Goal: Task Accomplishment & Management: Manage account settings

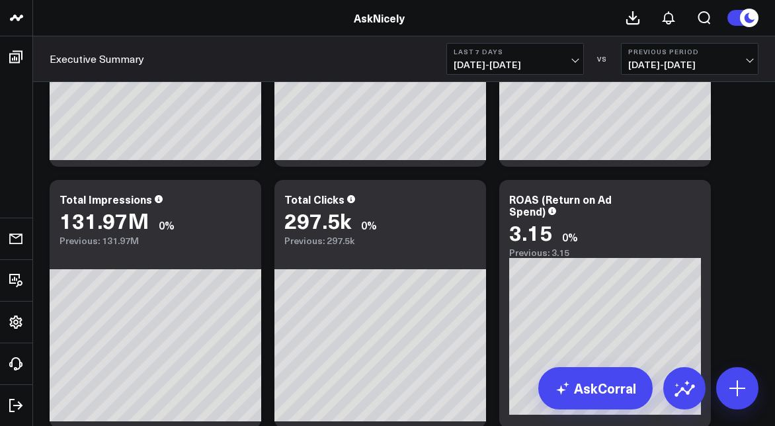
scroll to position [228, 0]
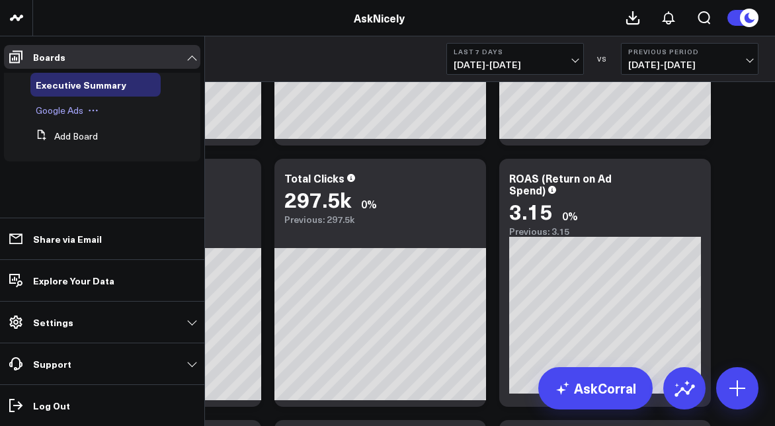
click at [55, 107] on span "Google Ads" at bounding box center [60, 110] width 48 height 13
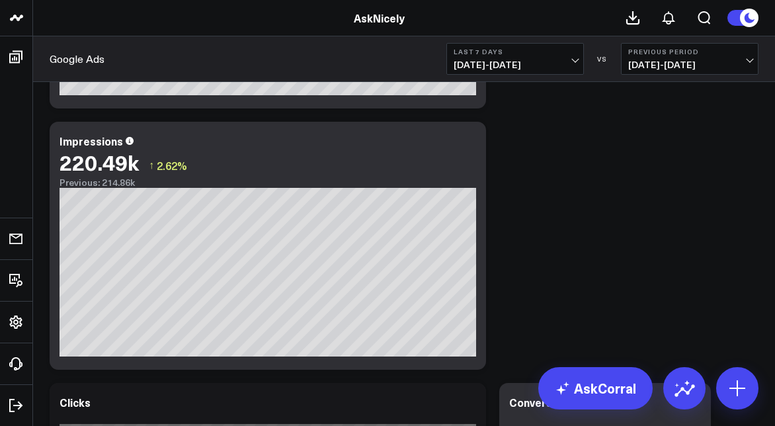
scroll to position [1010, 0]
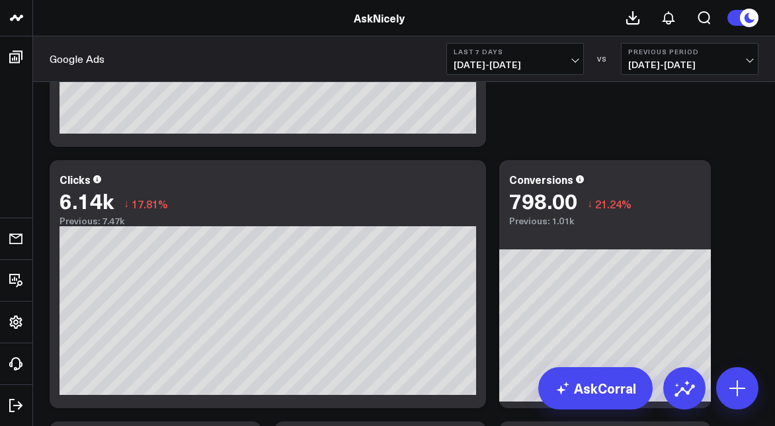
click at [531, 59] on span "09/12/25 - 09/18/25" at bounding box center [514, 64] width 123 height 11
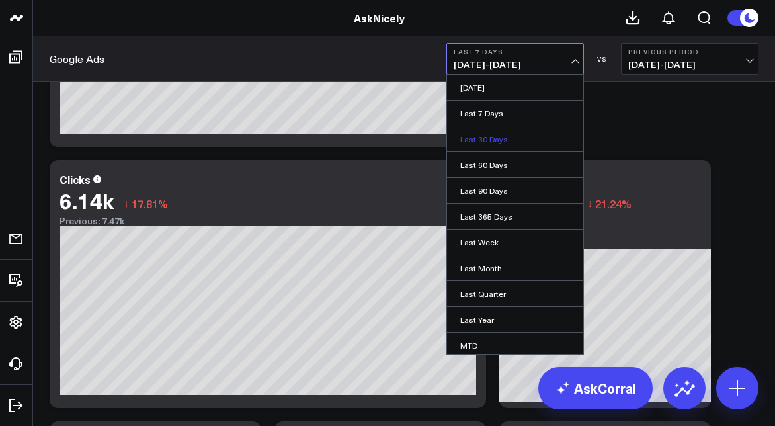
click at [506, 132] on link "Last 30 Days" at bounding box center [515, 138] width 136 height 25
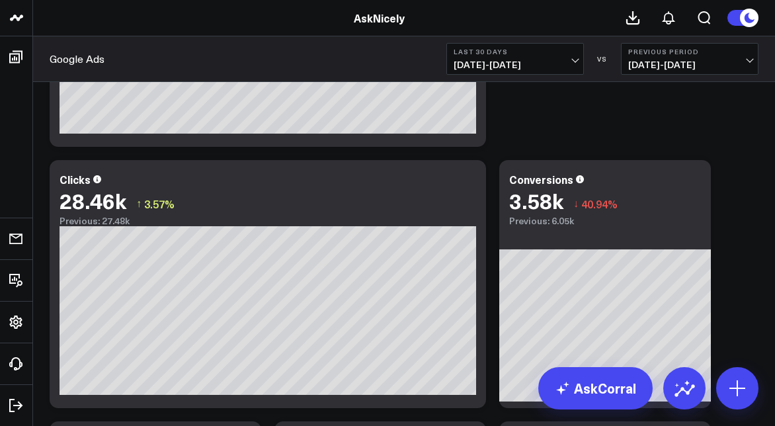
click at [503, 63] on span "08/20/25 - 09/18/25" at bounding box center [514, 64] width 123 height 11
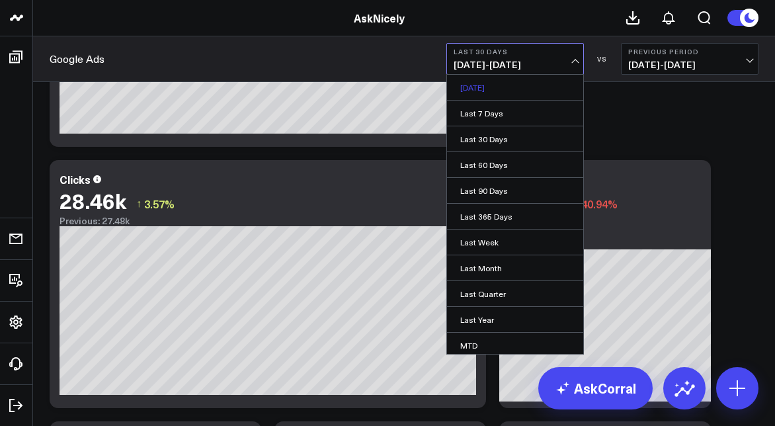
click at [497, 83] on link "Yesterday" at bounding box center [515, 87] width 136 height 25
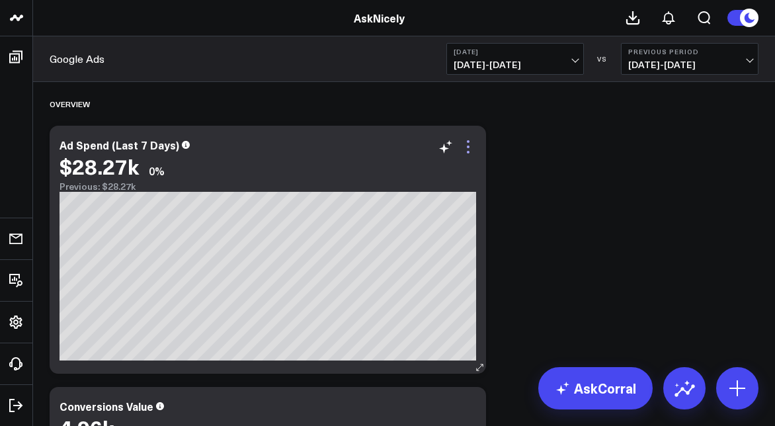
click at [467, 151] on icon at bounding box center [468, 152] width 3 height 3
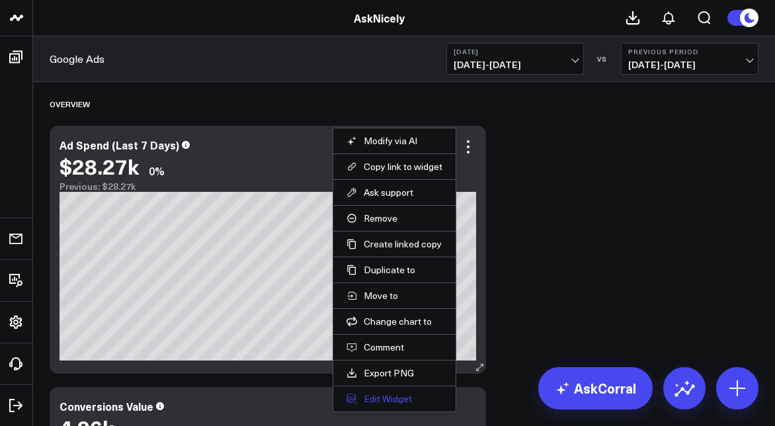
click at [379, 394] on button "Edit Widget" at bounding box center [394, 399] width 96 height 12
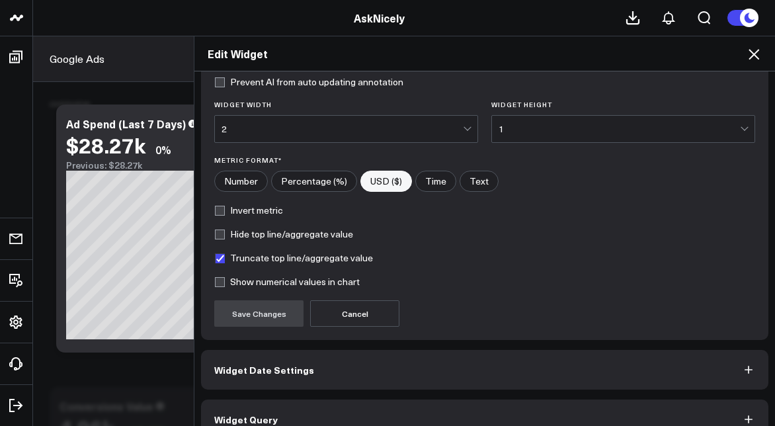
scroll to position [186, 0]
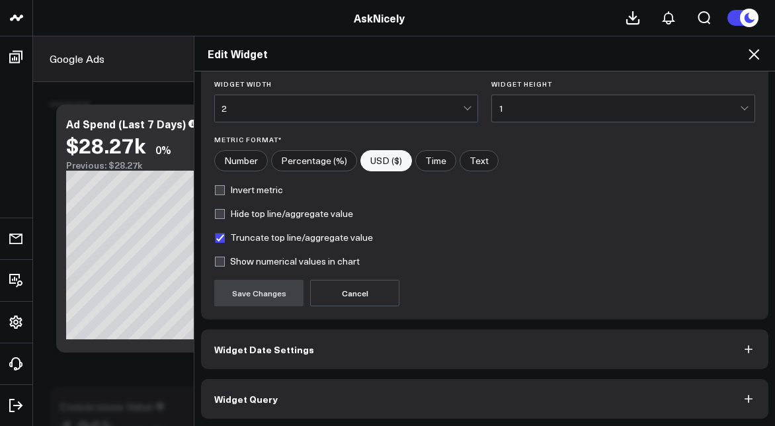
click at [274, 351] on span "Widget Date Settings" at bounding box center [264, 349] width 100 height 11
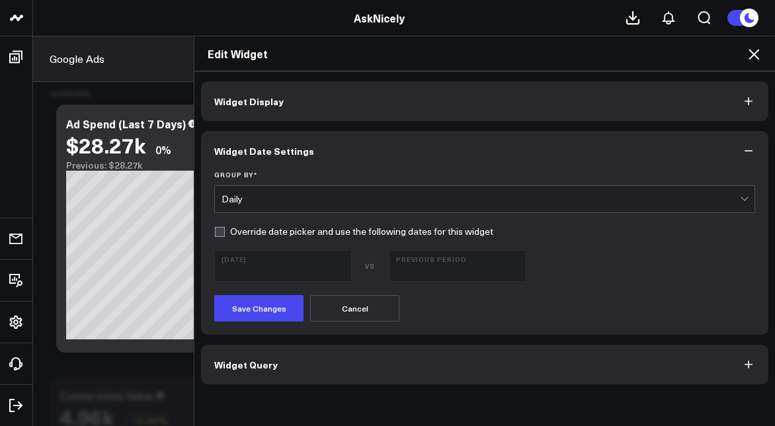
scroll to position [11, 0]
click at [266, 198] on div "Daily" at bounding box center [480, 199] width 518 height 11
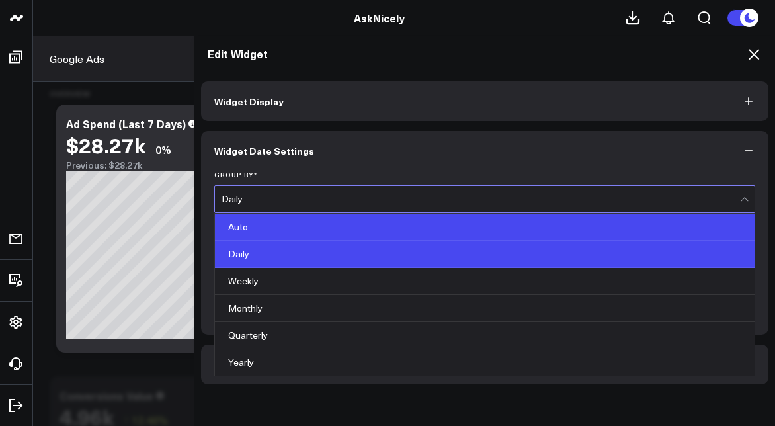
click at [262, 218] on div "Auto" at bounding box center [484, 226] width 539 height 27
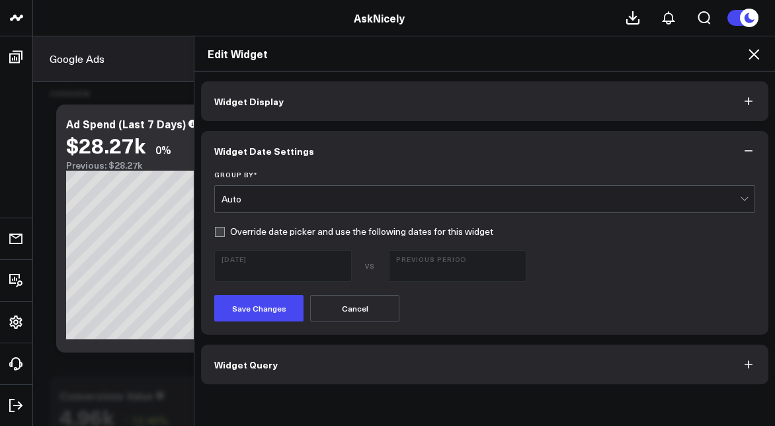
click at [218, 231] on label "Override date picker and use the following dates for this widget" at bounding box center [353, 231] width 279 height 11
click at [218, 231] on input "Override date picker and use the following dates for this widget" at bounding box center [219, 231] width 11 height 11
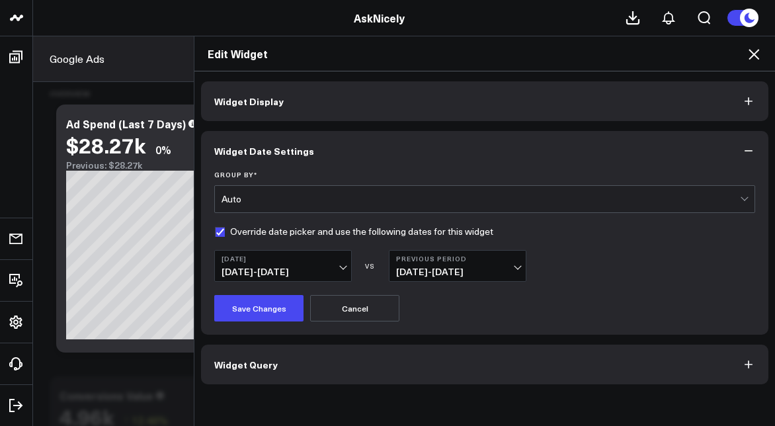
click at [218, 231] on label "Override date picker and use the following dates for this widget" at bounding box center [353, 231] width 279 height 11
click at [218, 231] on input "Override date picker and use the following dates for this widget" at bounding box center [219, 231] width 11 height 11
checkbox input "false"
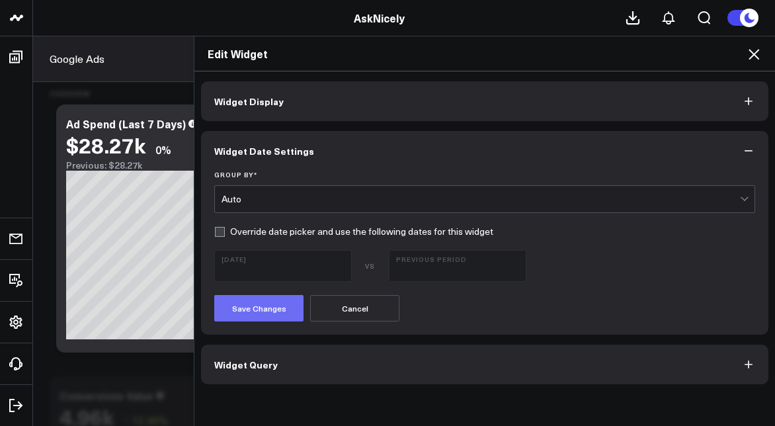
click at [236, 303] on button "Save Changes" at bounding box center [258, 308] width 89 height 26
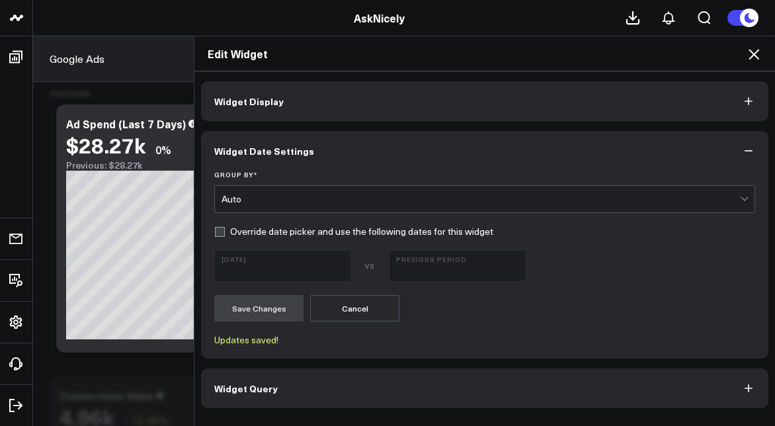
click at [754, 54] on icon at bounding box center [753, 54] width 11 height 11
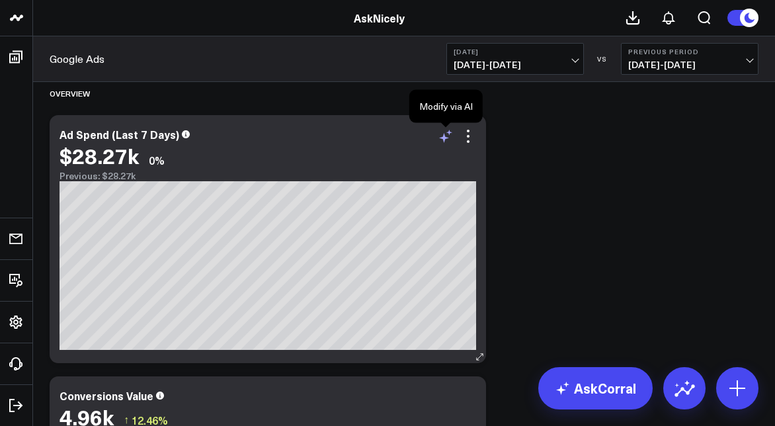
click at [447, 134] on icon at bounding box center [446, 136] width 16 height 16
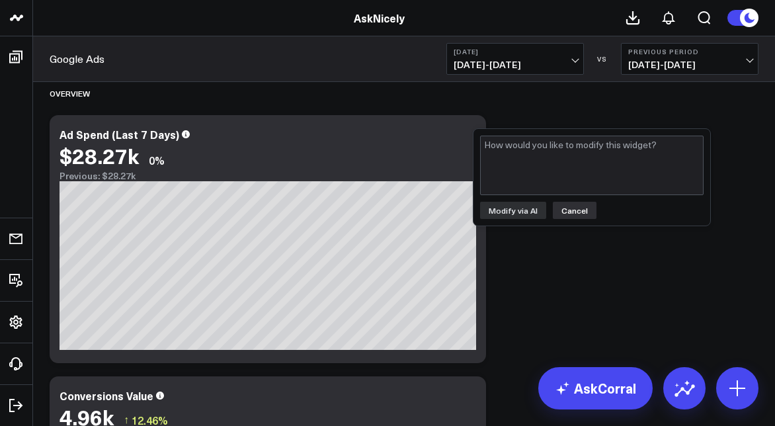
click at [558, 204] on button "Cancel" at bounding box center [575, 210] width 44 height 17
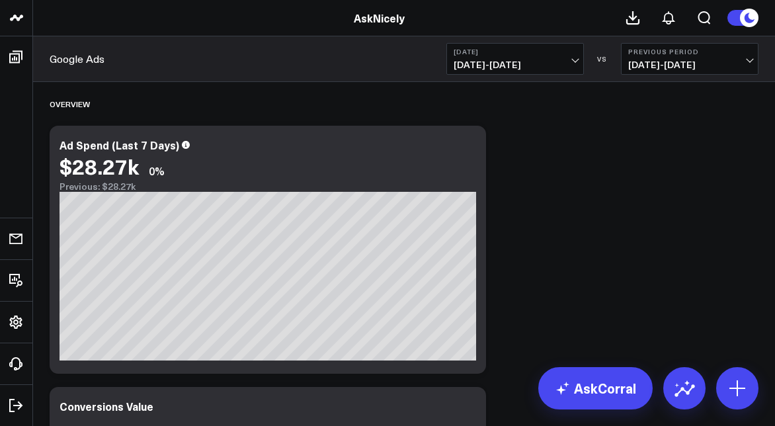
click at [549, 69] on span "09/18/25 - 09/18/25" at bounding box center [514, 64] width 123 height 11
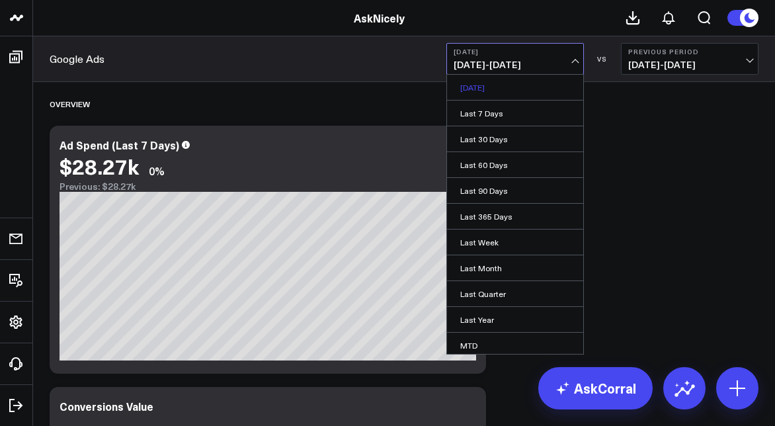
click at [504, 87] on link "[DATE]" at bounding box center [515, 87] width 136 height 25
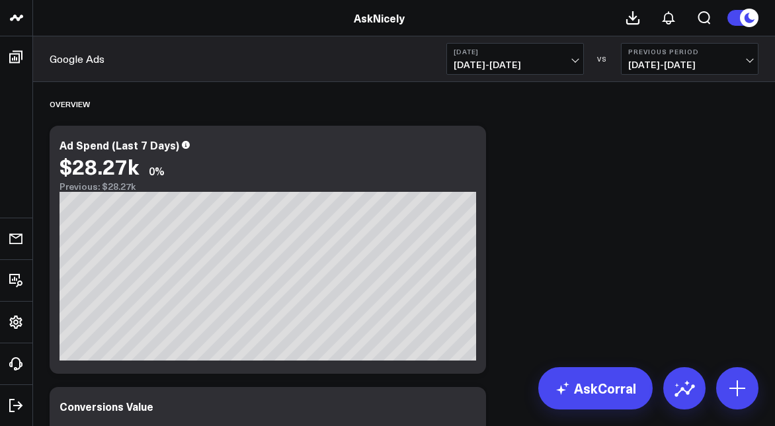
click at [498, 63] on span "09/18/25 - 09/18/25" at bounding box center [514, 64] width 123 height 11
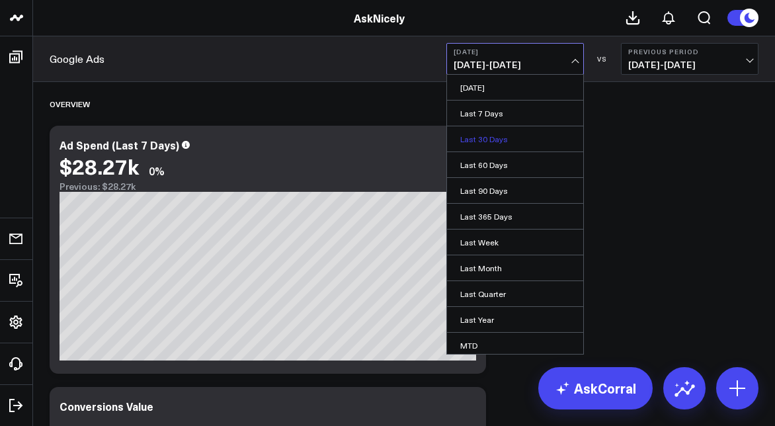
click at [492, 139] on link "Last 30 Days" at bounding box center [515, 138] width 136 height 25
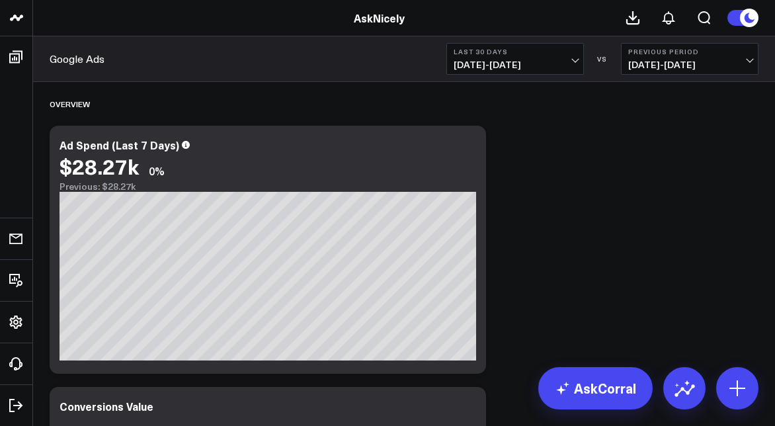
click at [525, 71] on button "Last 30 Days 08/20/25 - 09/18/25" at bounding box center [514, 59] width 137 height 32
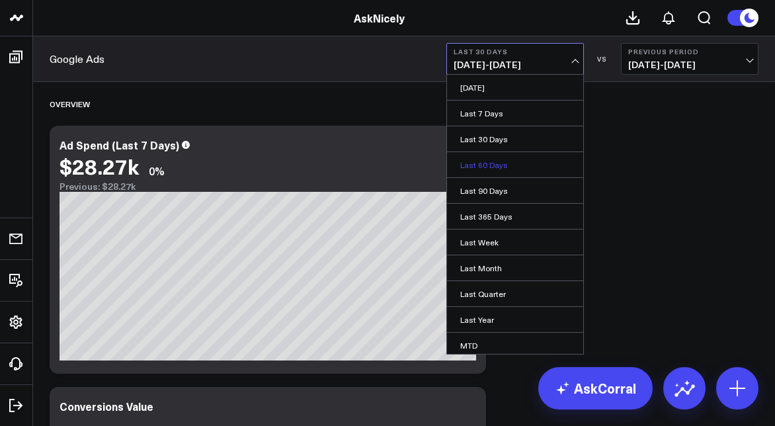
click at [514, 164] on link "Last 60 Days" at bounding box center [515, 164] width 136 height 25
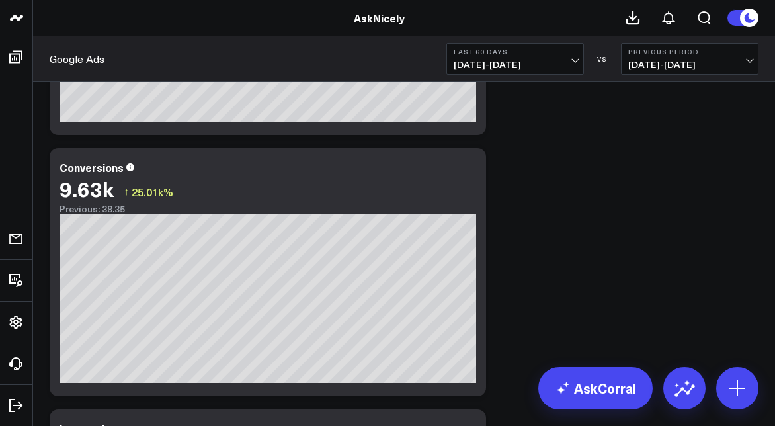
scroll to position [500, 0]
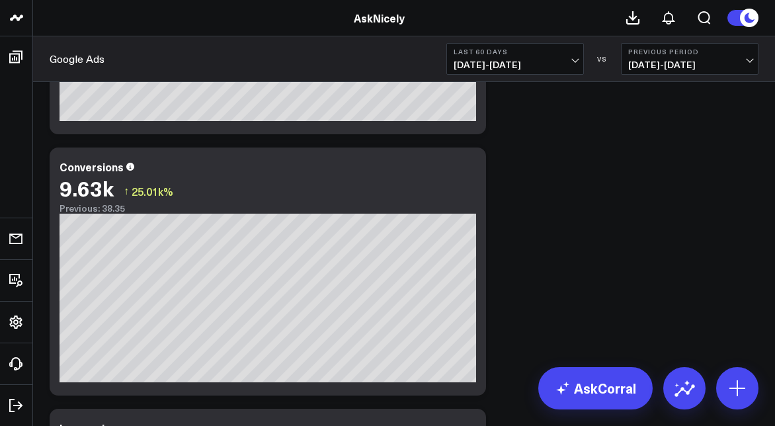
click at [516, 69] on span "07/21/25 - 09/18/25" at bounding box center [514, 64] width 123 height 11
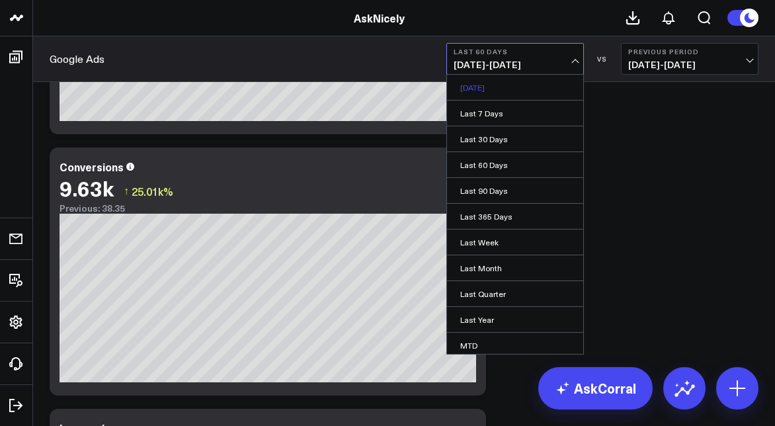
click at [506, 85] on link "Yesterday" at bounding box center [515, 87] width 136 height 25
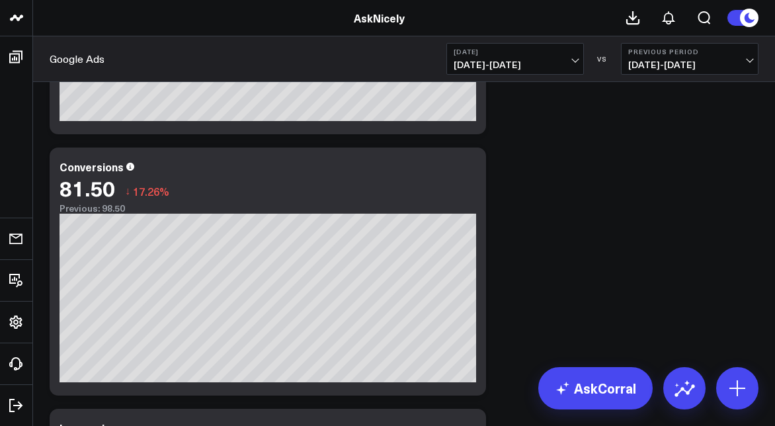
click at [501, 59] on span "09/18/25 - 09/18/25" at bounding box center [514, 64] width 123 height 11
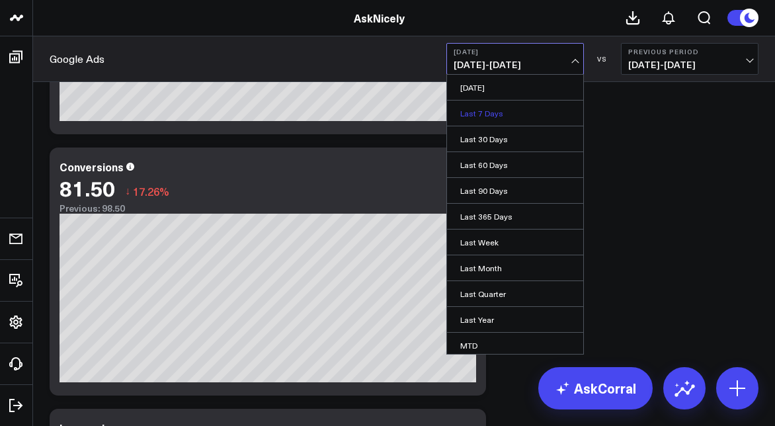
click at [496, 115] on link "Last 7 Days" at bounding box center [515, 112] width 136 height 25
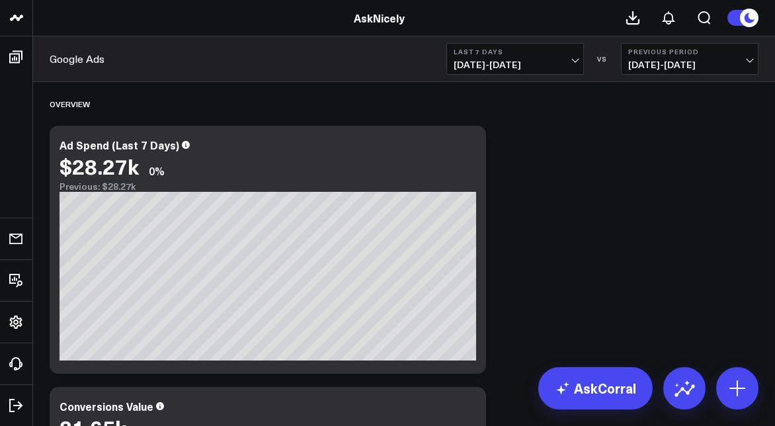
click at [543, 57] on button "Last 7 Days 09/12/25 - 09/18/25" at bounding box center [514, 59] width 137 height 32
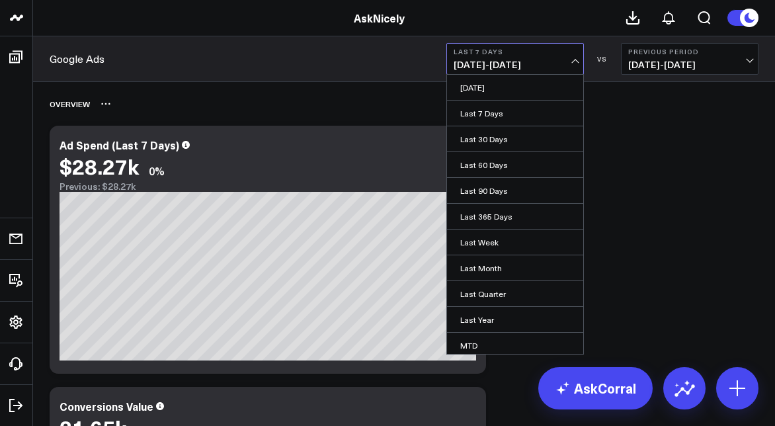
click at [281, 117] on div "Overview" at bounding box center [404, 104] width 709 height 30
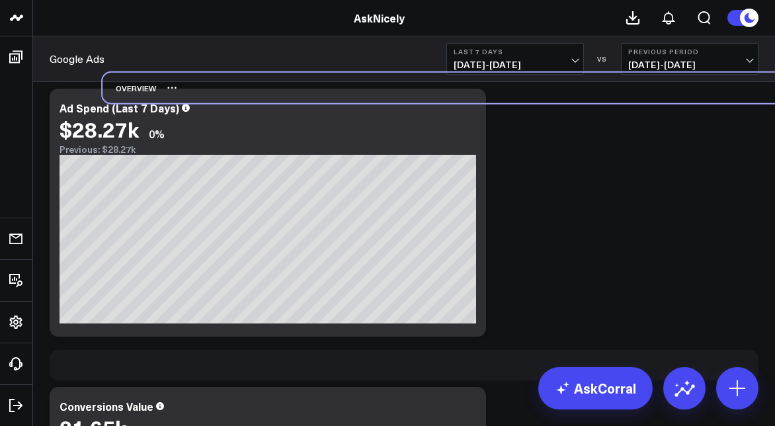
click at [334, 101] on div "Overview" at bounding box center [456, 88] width 709 height 30
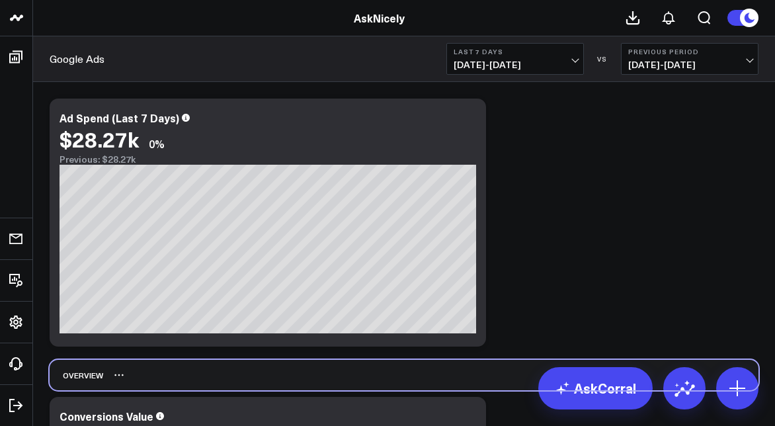
scroll to position [6, 0]
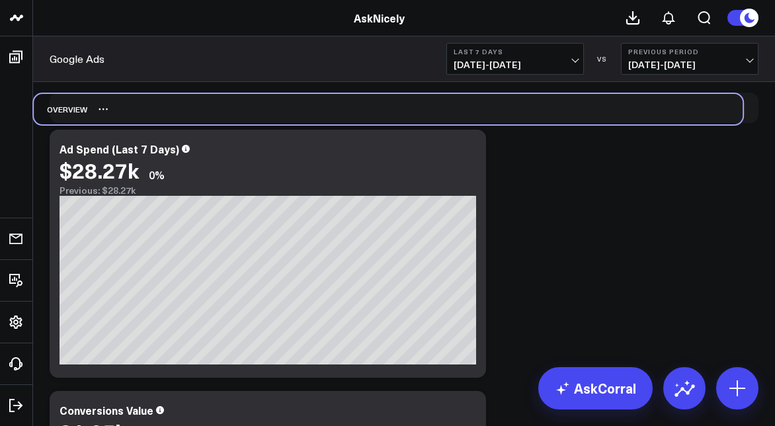
drag, startPoint x: 138, startPoint y: 368, endPoint x: 122, endPoint y: 123, distance: 245.7
click at [122, 123] on div "Overview" at bounding box center [388, 109] width 709 height 30
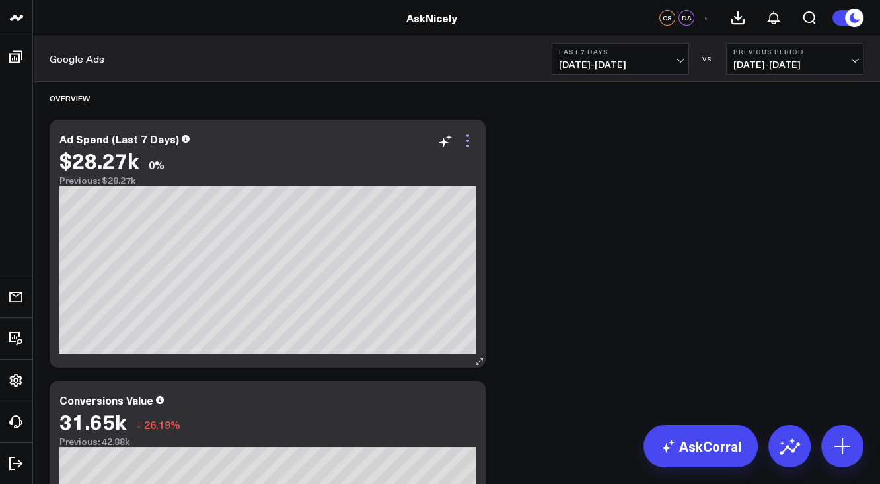
click at [471, 134] on icon at bounding box center [468, 141] width 16 height 16
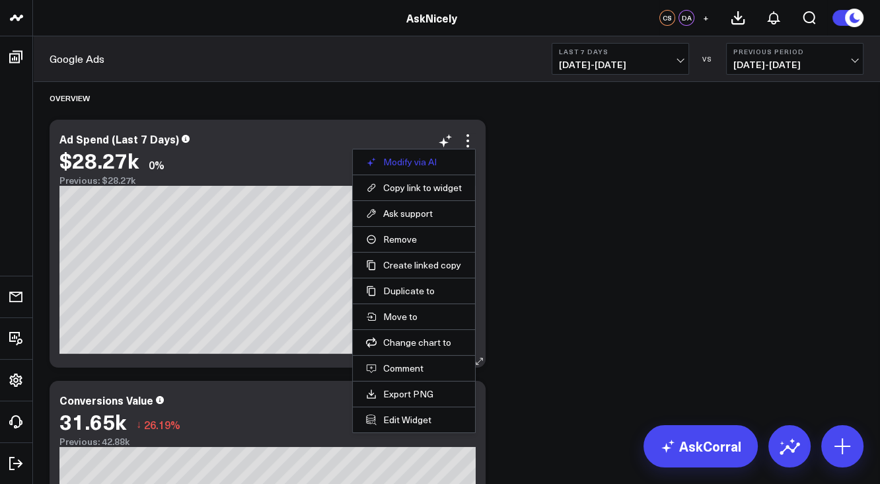
click at [442, 161] on button "Modify via AI" at bounding box center [414, 162] width 96 height 12
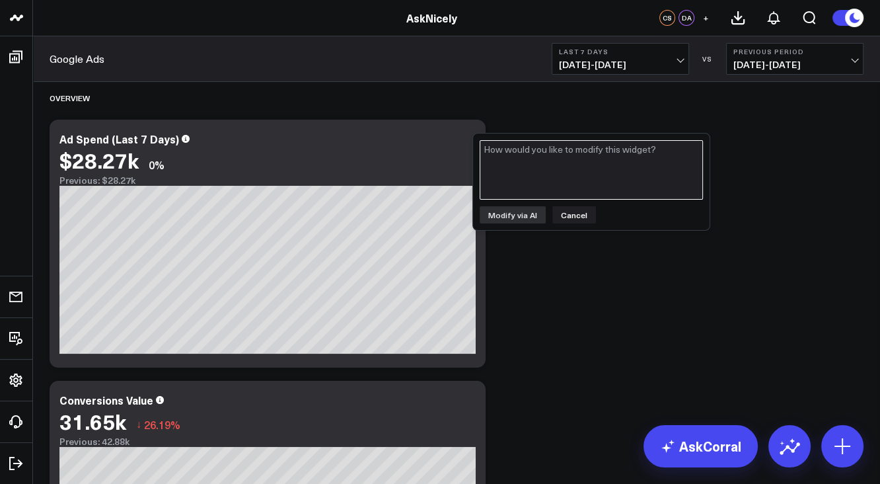
click at [524, 153] on textarea at bounding box center [591, 169] width 223 height 59
type textarea "use date picker for dates"
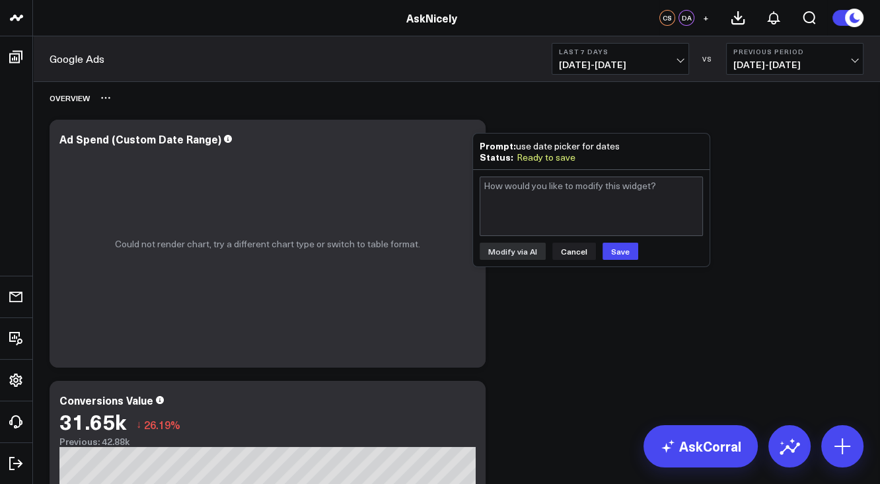
click at [738, 98] on div "Overview" at bounding box center [457, 98] width 814 height 30
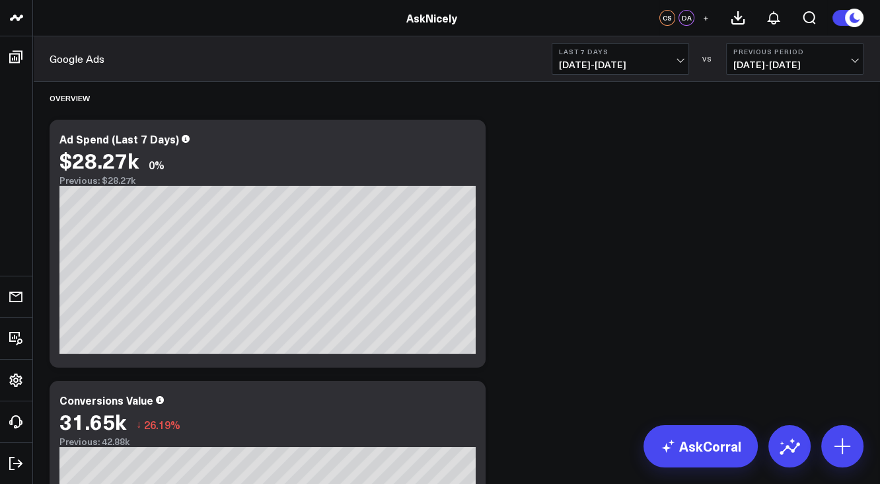
click at [652, 61] on span "09/12/25 - 09/18/25" at bounding box center [620, 64] width 123 height 11
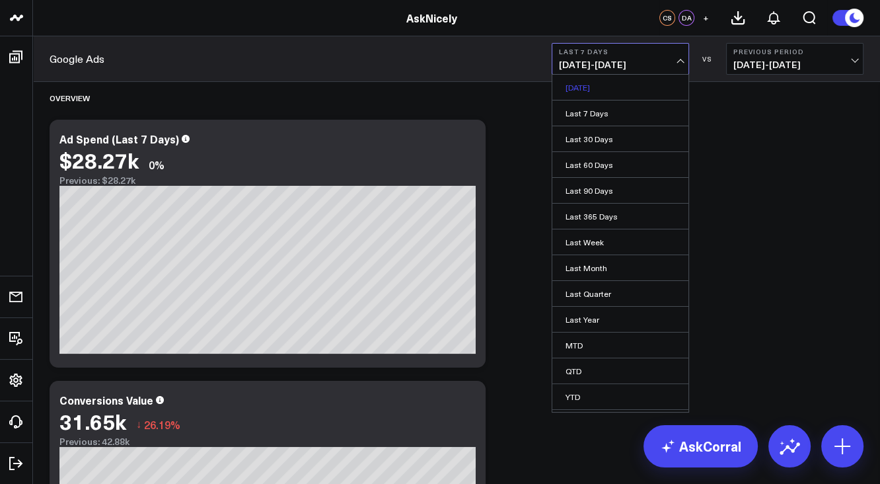
click at [612, 93] on link "Yesterday" at bounding box center [621, 87] width 136 height 25
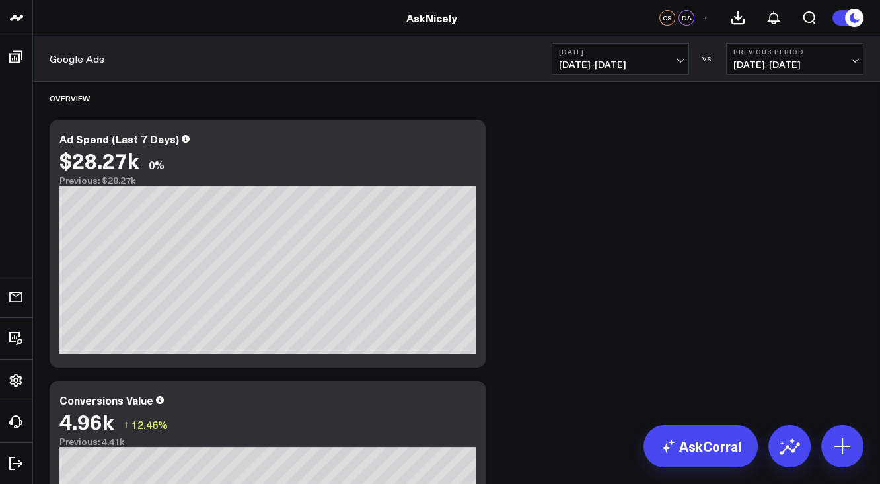
click at [595, 64] on span "09/18/25 - 09/18/25" at bounding box center [620, 64] width 123 height 11
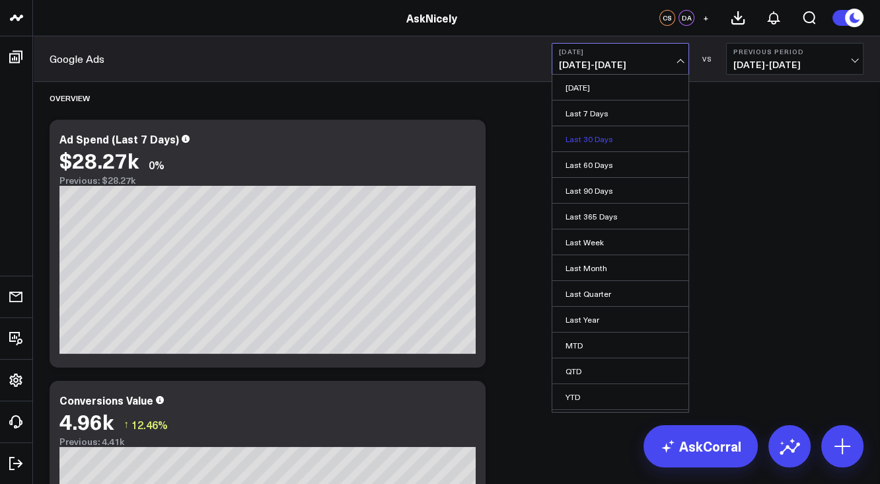
click at [590, 134] on link "Last 30 Days" at bounding box center [621, 138] width 136 height 25
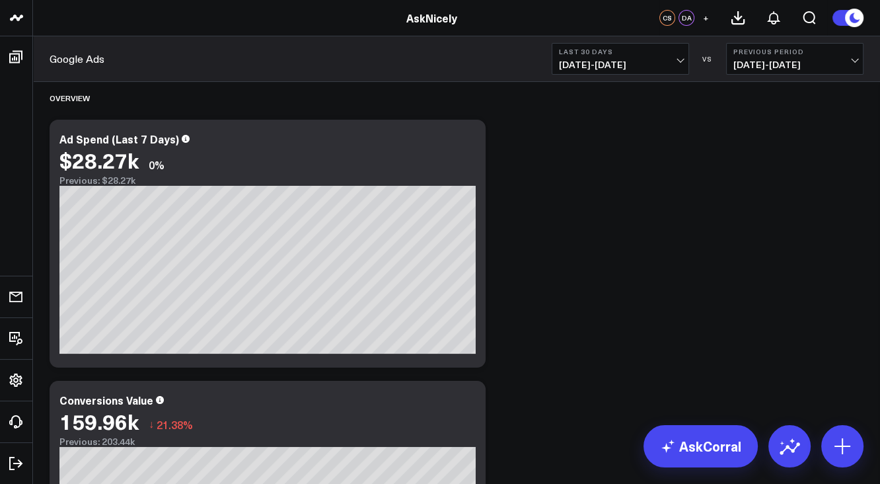
click at [593, 63] on span "08/20/25 - 09/18/25" at bounding box center [620, 64] width 123 height 11
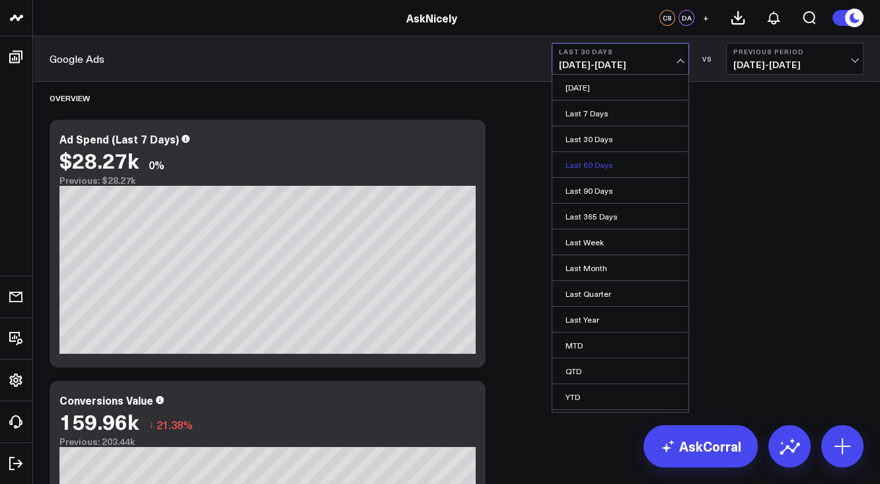
click at [578, 161] on link "Last 60 Days" at bounding box center [621, 164] width 136 height 25
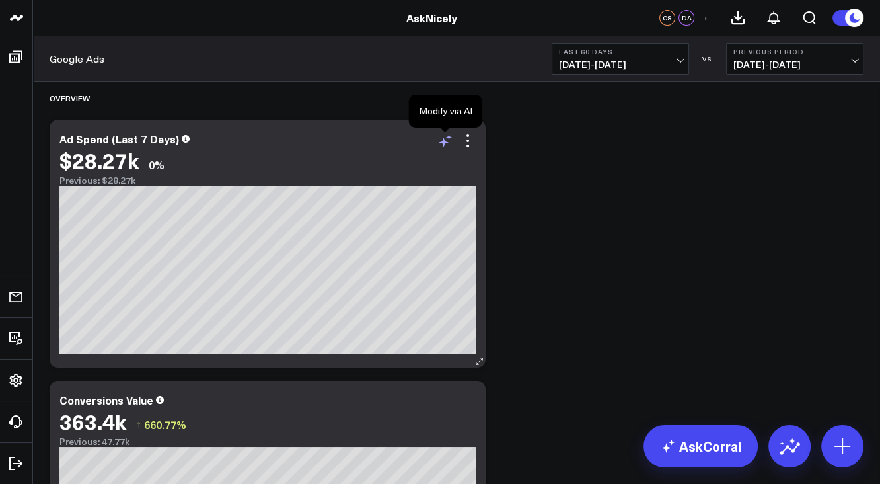
click at [449, 143] on icon at bounding box center [446, 141] width 16 height 16
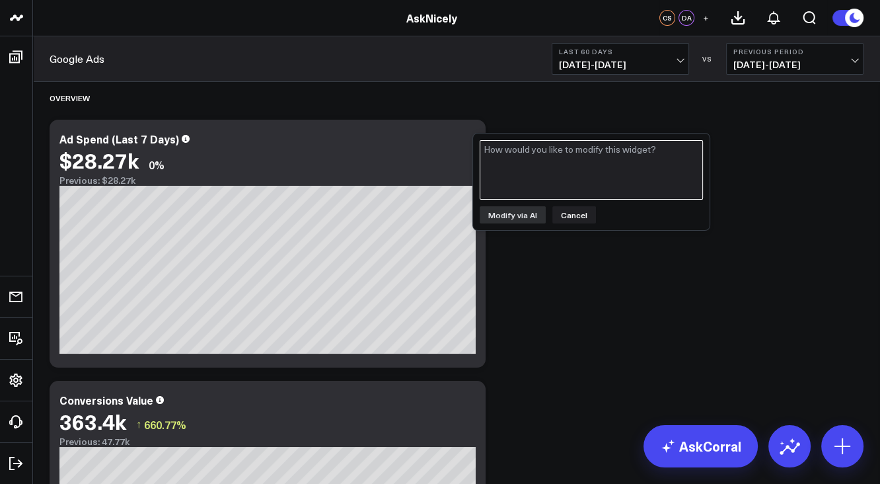
click at [492, 155] on textarea at bounding box center [591, 169] width 223 height 59
type textarea "use date picker for dates"
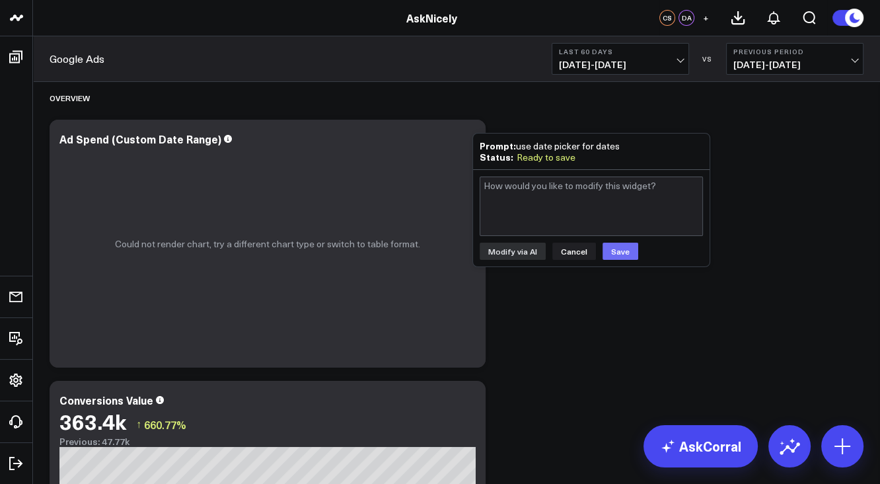
click at [611, 250] on button "Save" at bounding box center [621, 251] width 36 height 17
click at [607, 59] on span "07/21/25 - 09/18/25" at bounding box center [620, 64] width 123 height 11
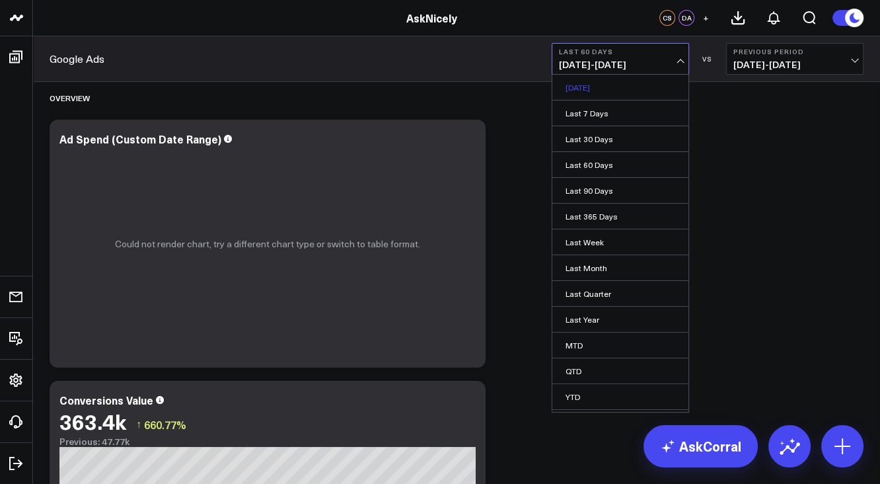
click at [601, 88] on link "Yesterday" at bounding box center [621, 87] width 136 height 25
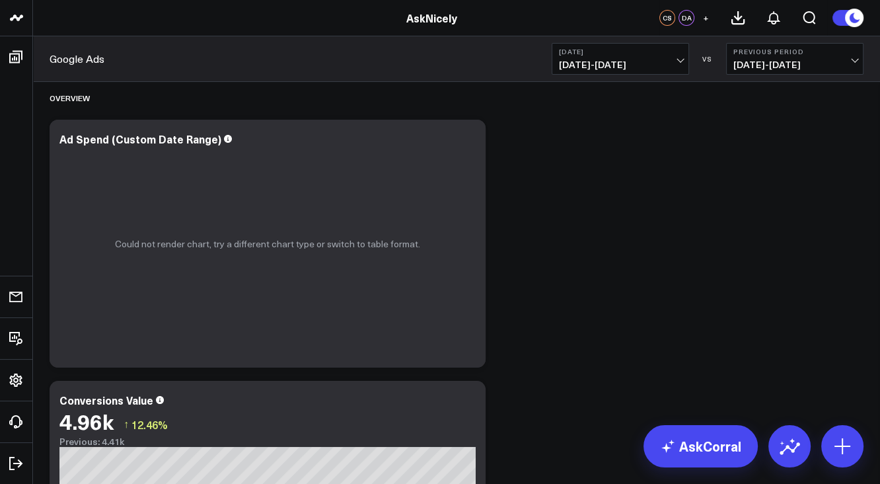
click at [596, 62] on span "09/18/25 - 09/18/25" at bounding box center [620, 64] width 123 height 11
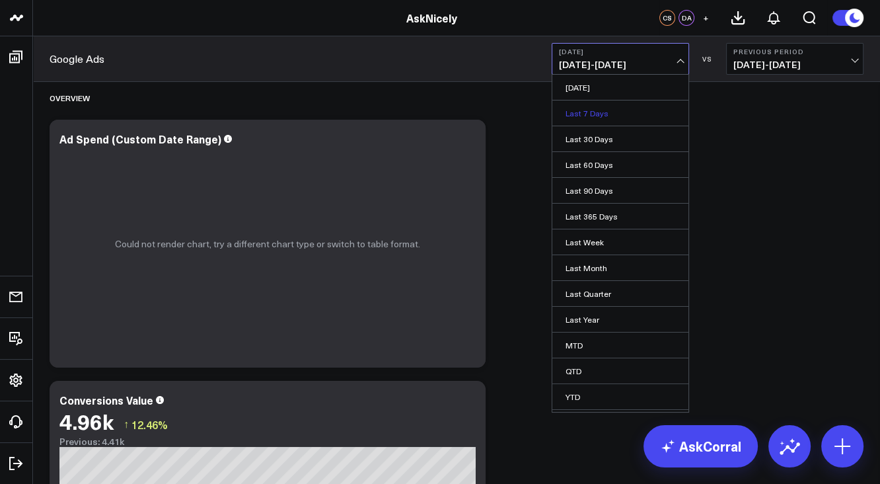
click at [594, 114] on link "Last 7 Days" at bounding box center [621, 112] width 136 height 25
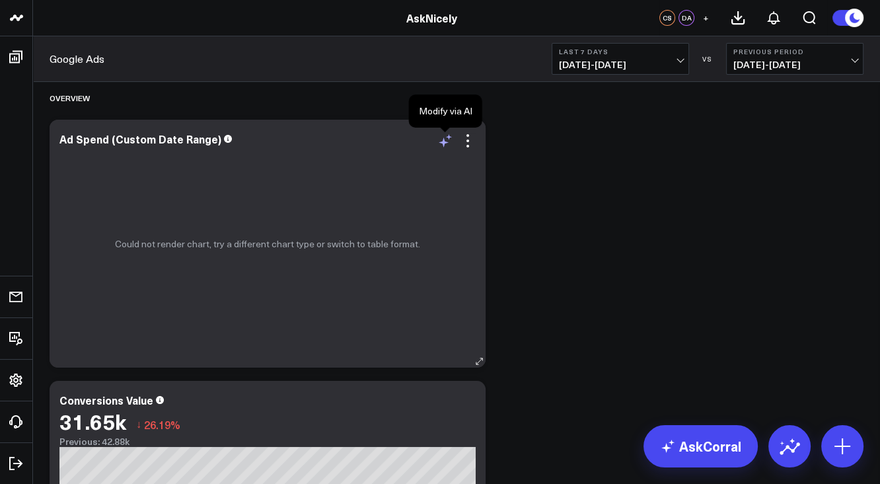
click at [441, 144] on icon at bounding box center [446, 141] width 16 height 16
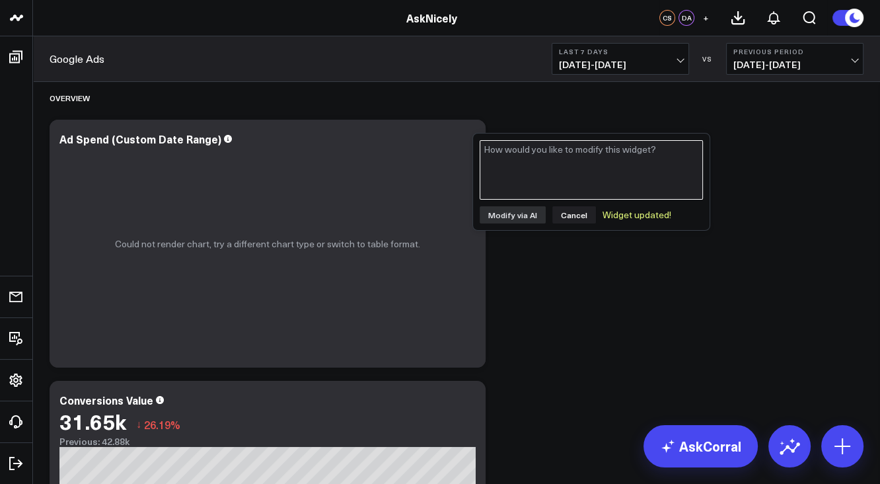
click at [510, 156] on textarea at bounding box center [591, 169] width 223 height 59
click at [508, 156] on textarea at bounding box center [591, 169] width 223 height 59
click at [415, 157] on div "Could not render chart, try a different chart type or switch to table format." at bounding box center [268, 244] width 436 height 248
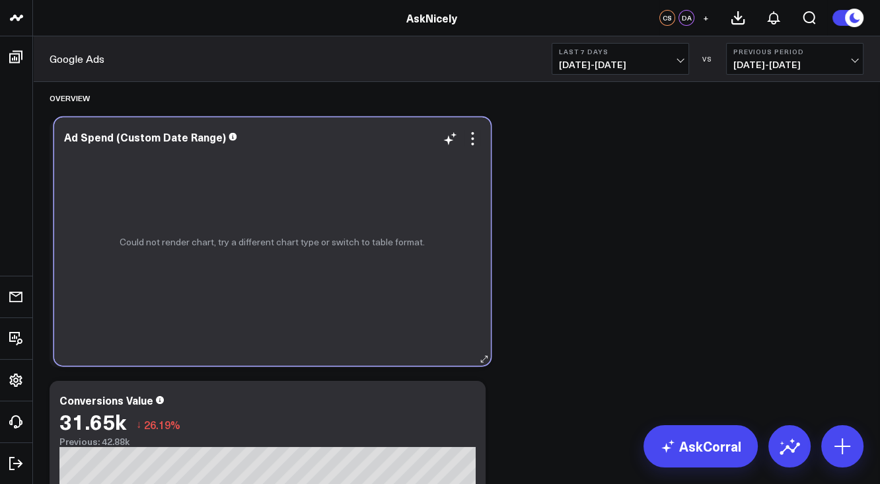
click at [420, 155] on div "Could not render chart, try a different chart type or switch to table format." at bounding box center [272, 242] width 436 height 248
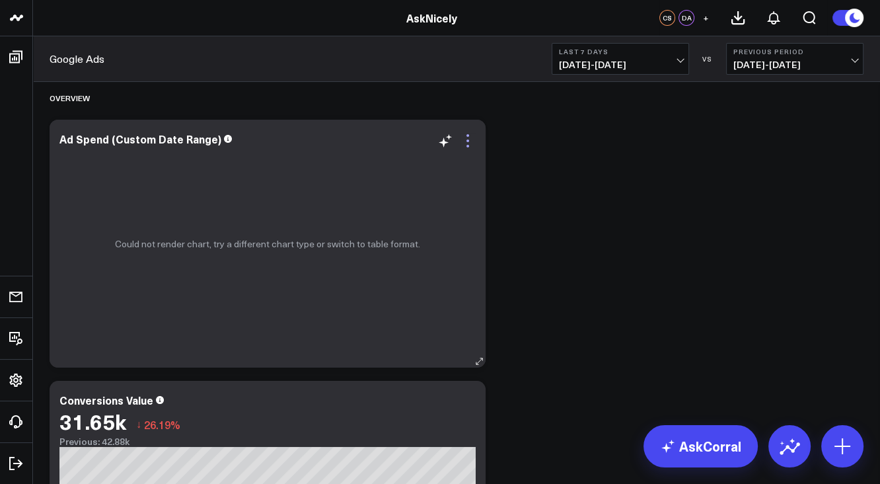
click at [467, 144] on icon at bounding box center [468, 141] width 16 height 16
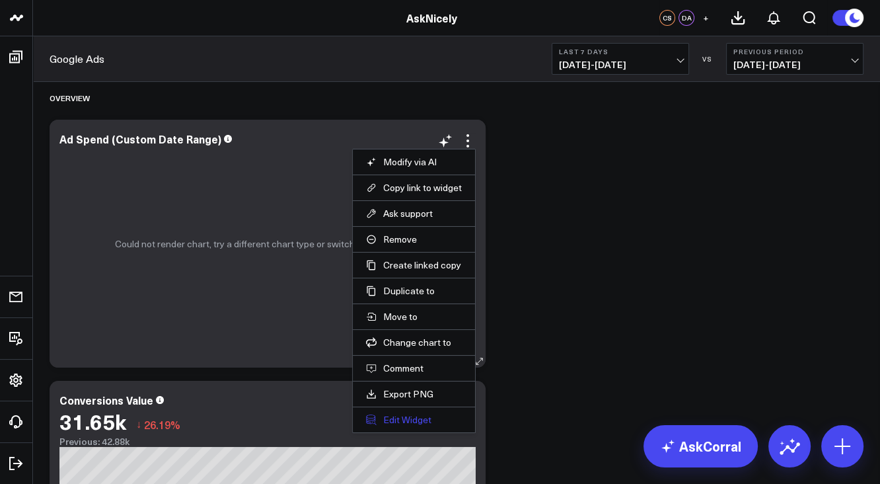
click at [424, 417] on button "Edit Widget" at bounding box center [414, 420] width 96 height 12
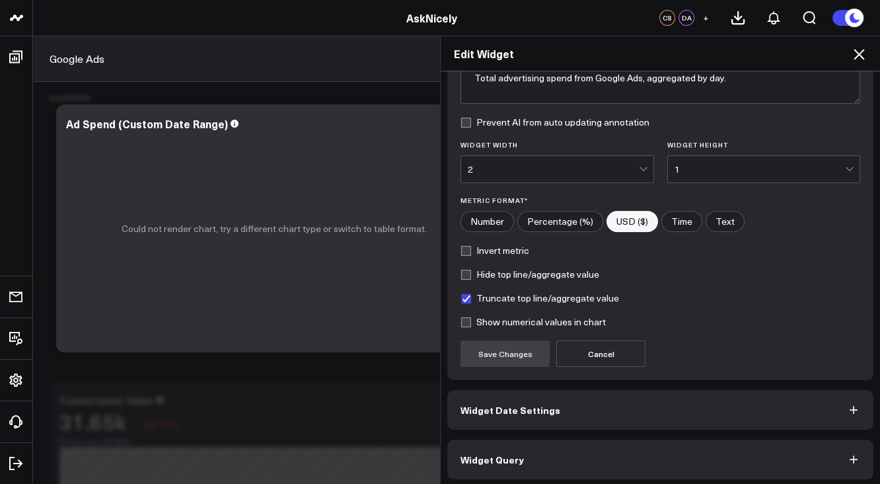
scroll to position [129, 0]
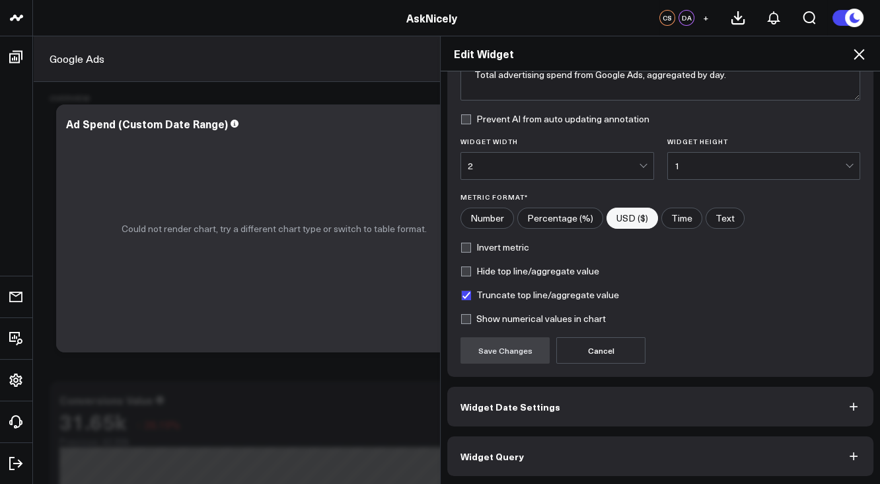
click at [532, 406] on span "Widget Date Settings" at bounding box center [511, 406] width 100 height 11
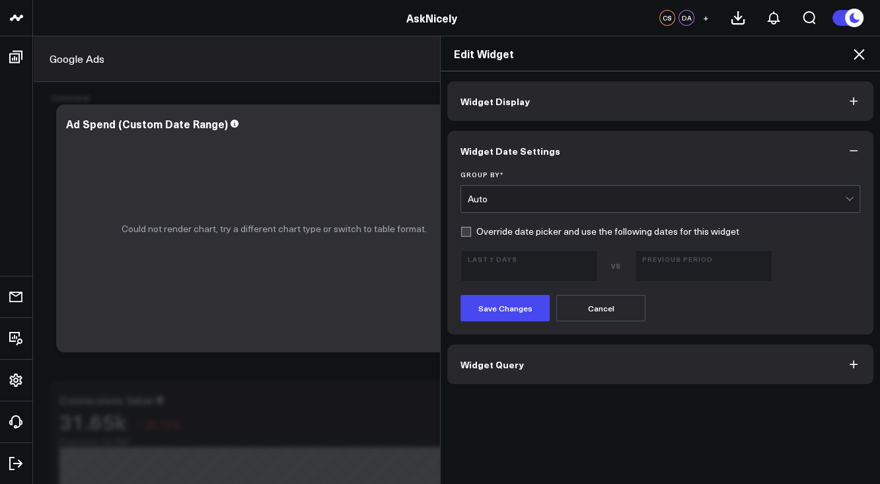
click at [462, 233] on label "Override date picker and use the following dates for this widget" at bounding box center [600, 231] width 279 height 11
click at [462, 233] on input "Override date picker and use the following dates for this widget" at bounding box center [466, 231] width 11 height 11
checkbox input "true"
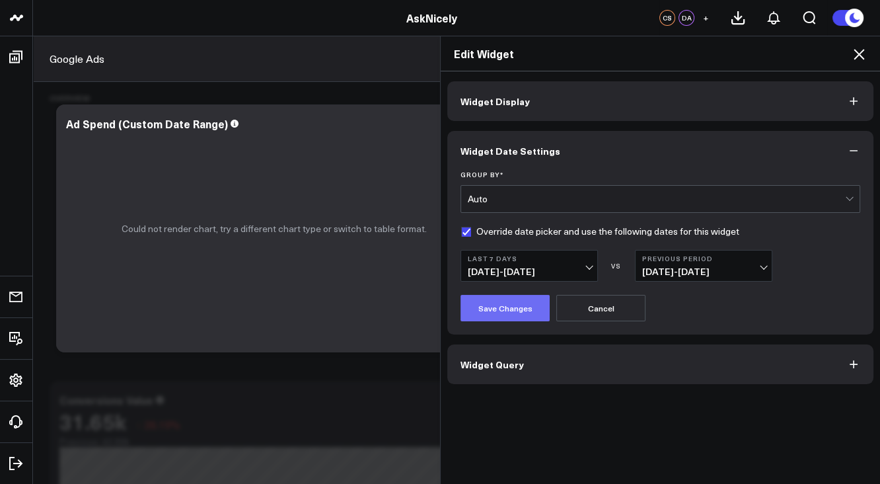
click at [488, 309] on button "Save Changes" at bounding box center [505, 308] width 89 height 26
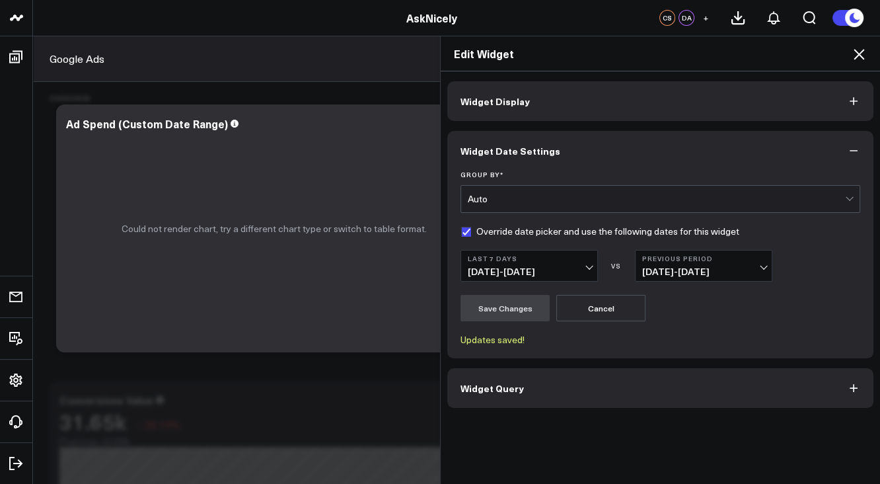
click at [495, 262] on button "Last 7 Days 09/12/25 - 09/18/25" at bounding box center [529, 266] width 137 height 32
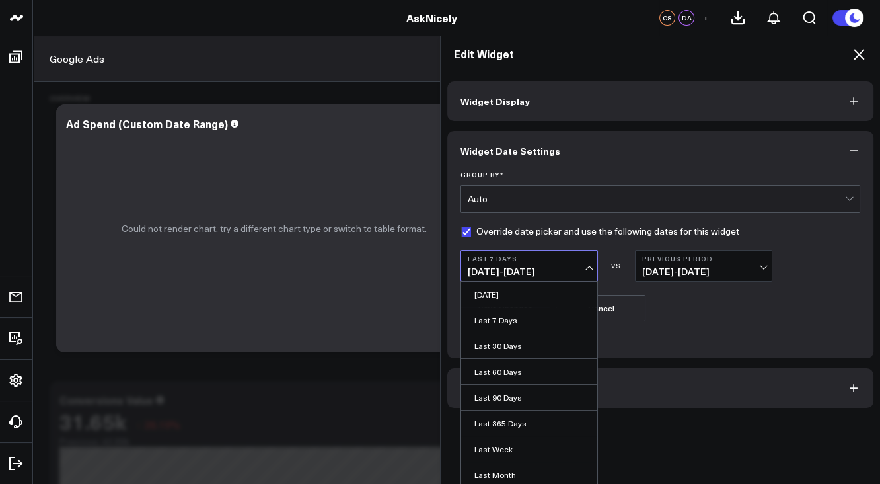
click at [495, 262] on button "Last 7 Days 09/12/25 - 09/18/25" at bounding box center [529, 266] width 137 height 32
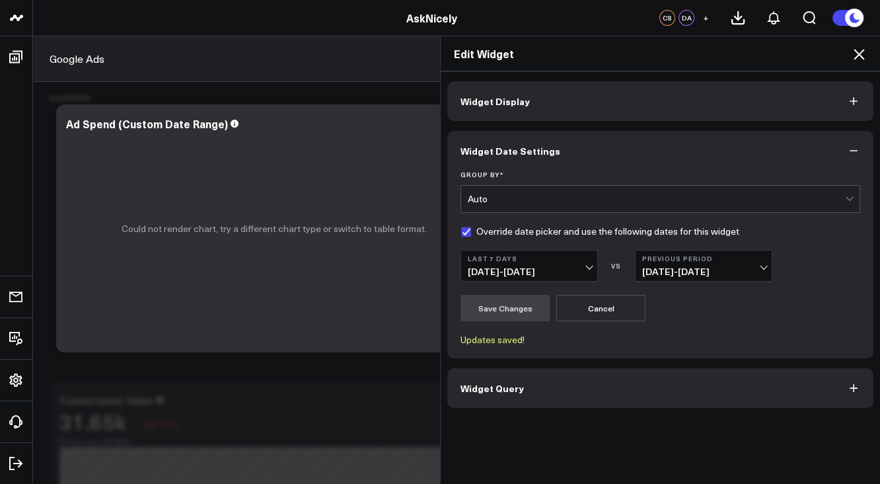
click at [494, 192] on div "Auto" at bounding box center [656, 199] width 377 height 26
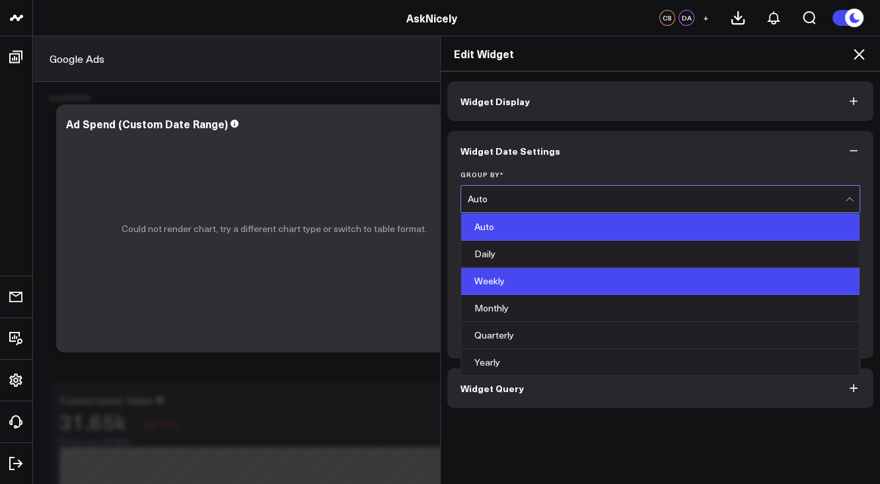
click at [489, 282] on div "Weekly" at bounding box center [660, 281] width 399 height 27
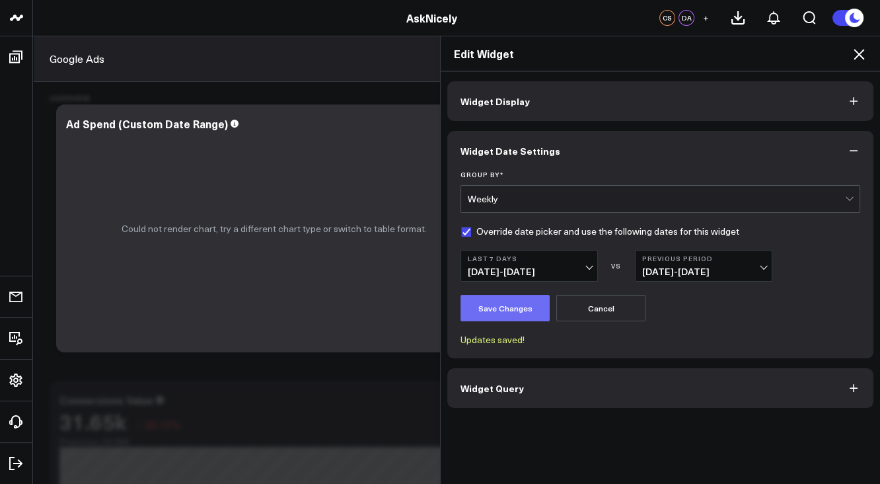
click at [496, 304] on button "Save Changes" at bounding box center [505, 308] width 89 height 26
click at [508, 391] on span "Widget Query" at bounding box center [492, 388] width 63 height 11
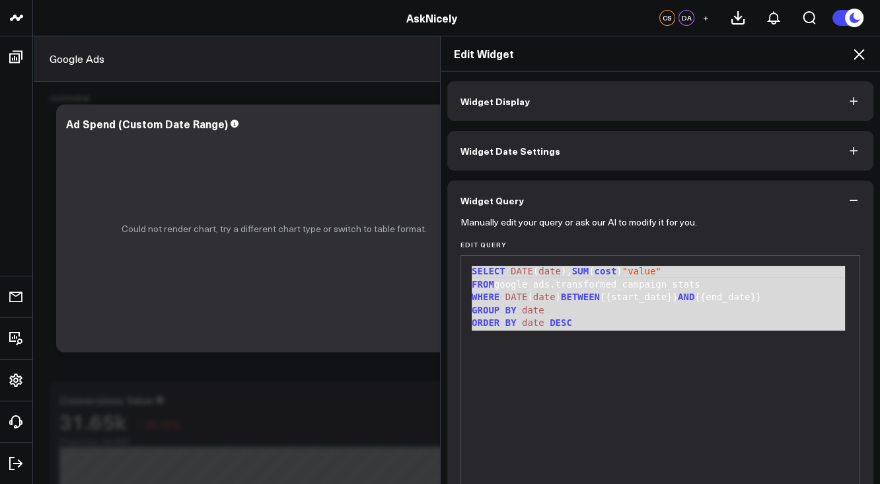
drag, startPoint x: 582, startPoint y: 338, endPoint x: 469, endPoint y: 269, distance: 131.7
click at [469, 269] on div "SELECT DATE ( date ), SUM ( cost ) "value" FROM google_ads.transformed_campaign…" at bounding box center [660, 420] width 385 height 316
click at [549, 342] on div "SELECT DATE ( date ), SUM ( cost ) "value" FROM google_ads.transformed_campaign…" at bounding box center [660, 420] width 385 height 316
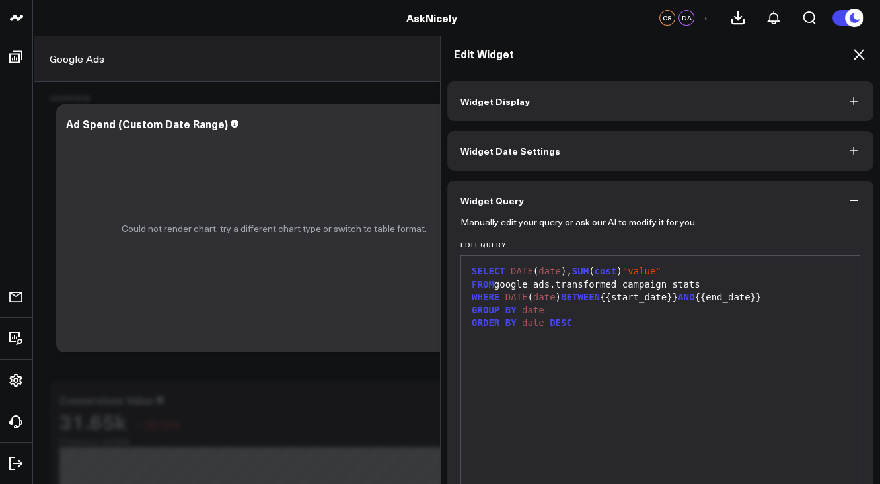
click at [507, 145] on span "Widget Date Settings" at bounding box center [511, 150] width 100 height 11
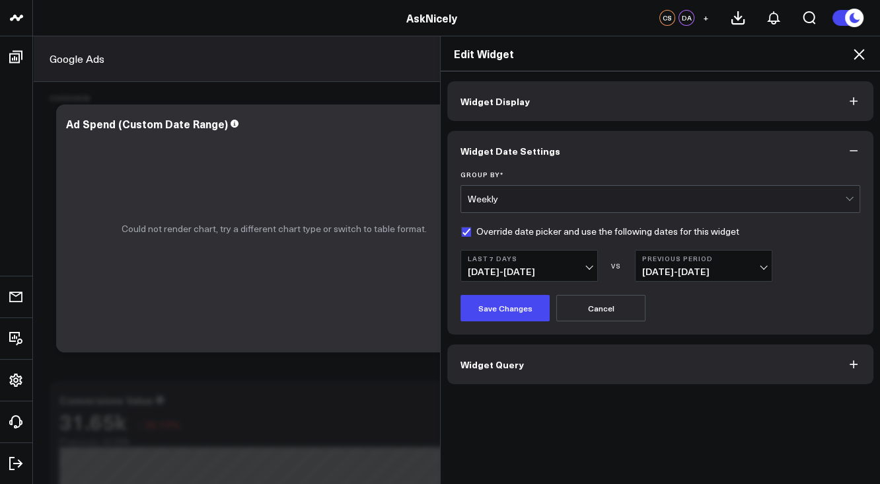
click at [512, 204] on div "Weekly" at bounding box center [656, 199] width 377 height 26
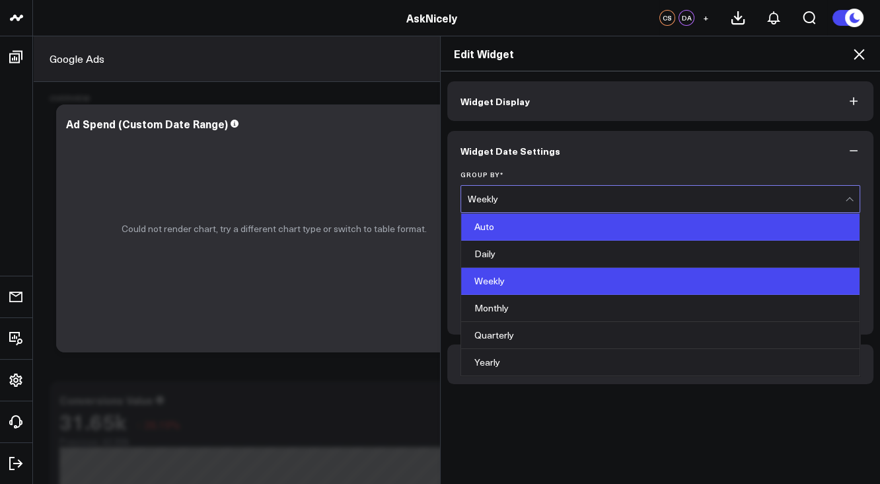
click at [510, 226] on div "Auto" at bounding box center [660, 226] width 399 height 27
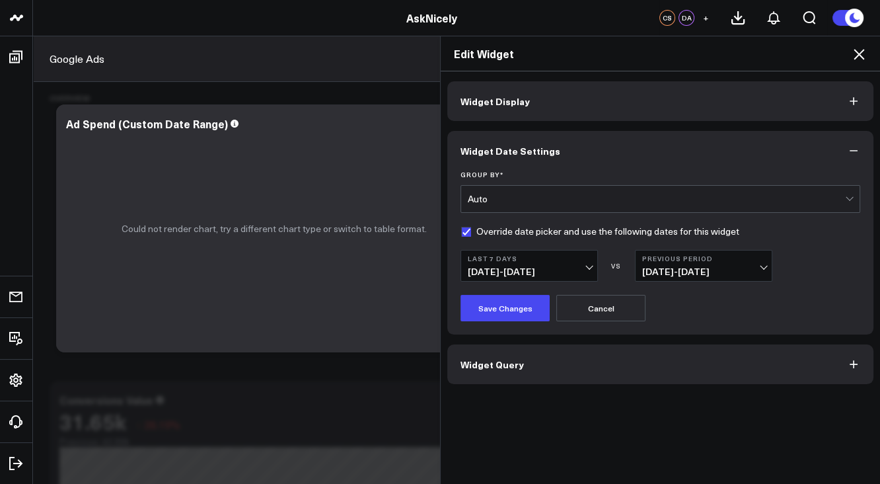
click at [462, 232] on label "Override date picker and use the following dates for this widget" at bounding box center [600, 231] width 279 height 11
click at [462, 232] on input "Override date picker and use the following dates for this widget" at bounding box center [466, 231] width 11 height 11
checkbox input "false"
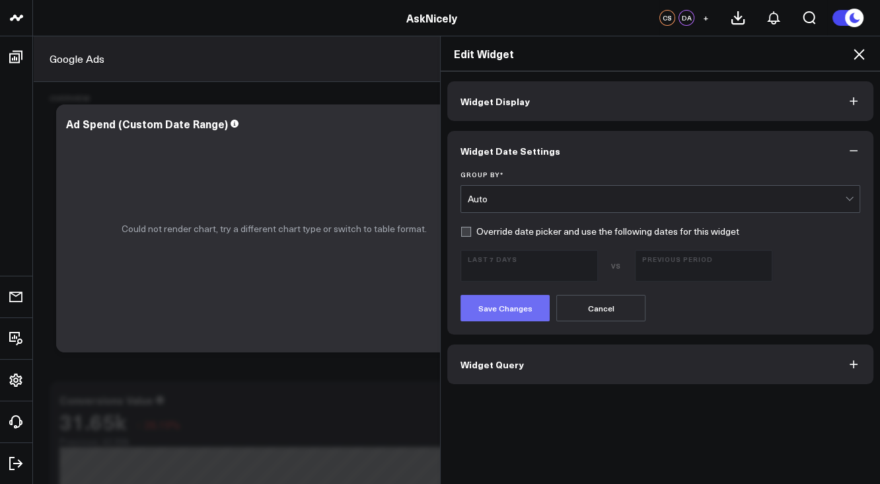
click at [490, 307] on button "Save Changes" at bounding box center [505, 308] width 89 height 26
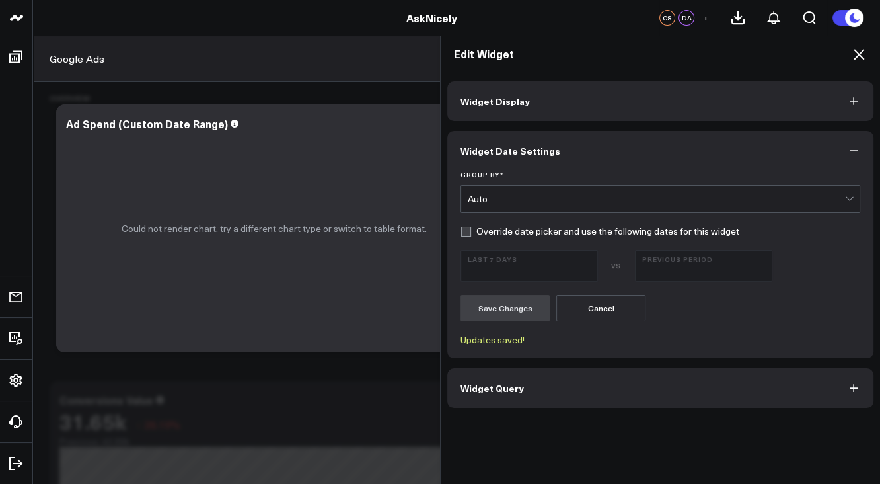
click at [229, 124] on div "Edit Widget Widget Display Widget Date Settings Group By * Auto Override date p…" at bounding box center [440, 260] width 880 height 448
click at [578, 100] on button "Widget Display" at bounding box center [660, 101] width 426 height 40
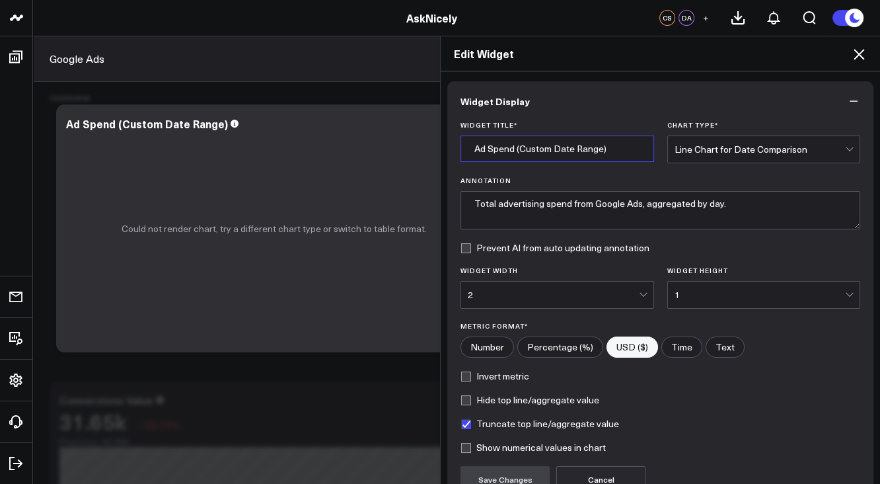
click at [581, 153] on input "Ad Spend (Custom Date Range)" at bounding box center [558, 148] width 194 height 26
drag, startPoint x: 634, startPoint y: 154, endPoint x: 516, endPoint y: 148, distance: 118.5
click at [516, 148] on input "Ad Spend (Custom Date Range)" at bounding box center [558, 148] width 194 height 26
type input "Ad Spend"
click at [774, 143] on div "Line Chart for Date Comparison" at bounding box center [760, 149] width 171 height 26
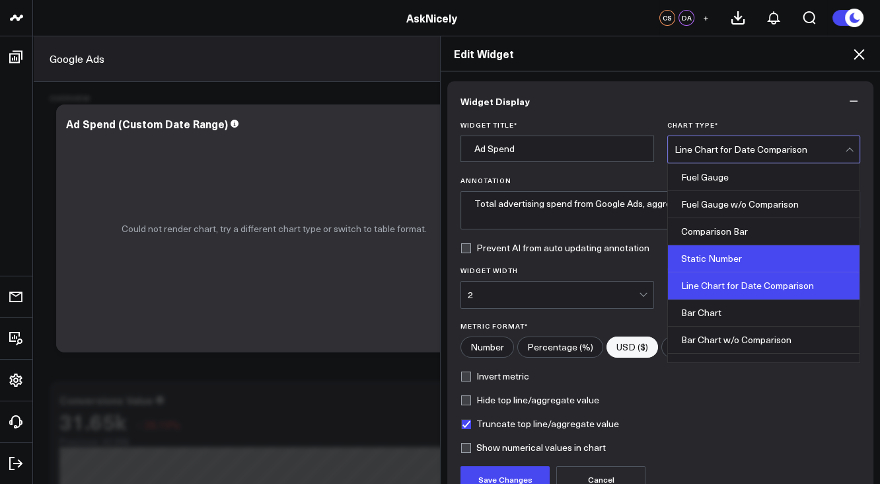
click at [763, 255] on div "Static Number" at bounding box center [764, 258] width 192 height 27
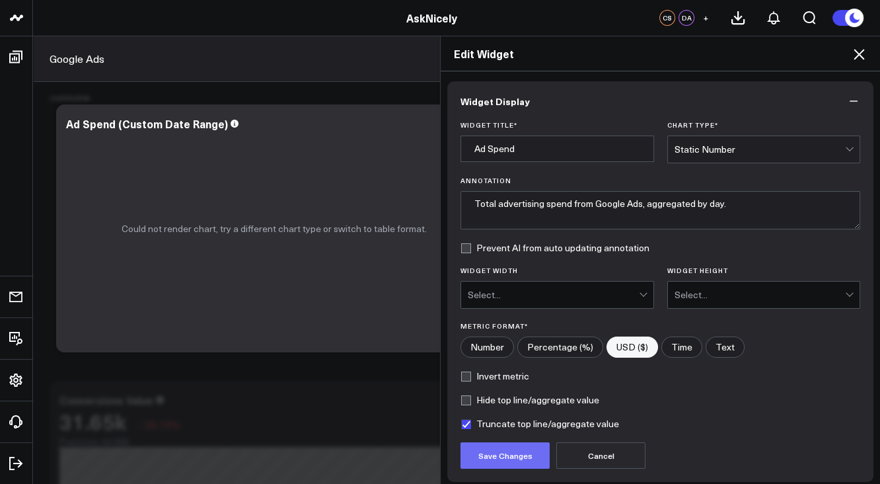
click at [511, 425] on button "Save Changes" at bounding box center [505, 455] width 89 height 26
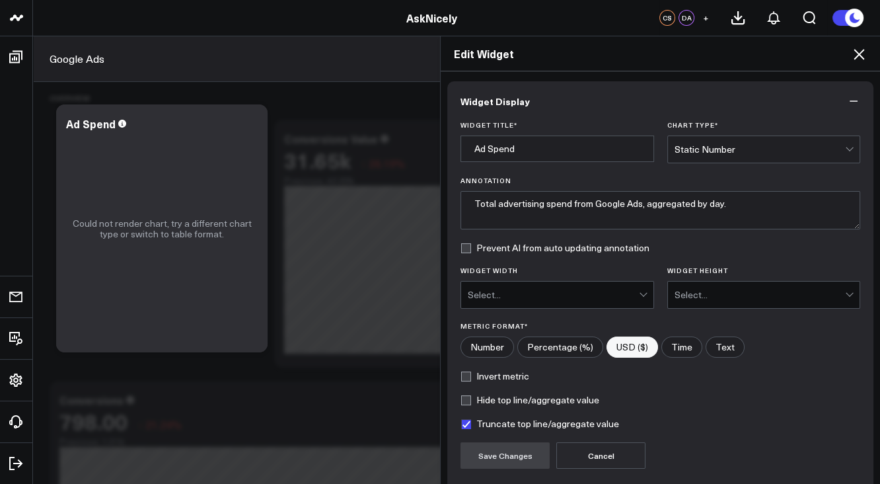
click at [710, 139] on div "Static Number" at bounding box center [760, 149] width 171 height 26
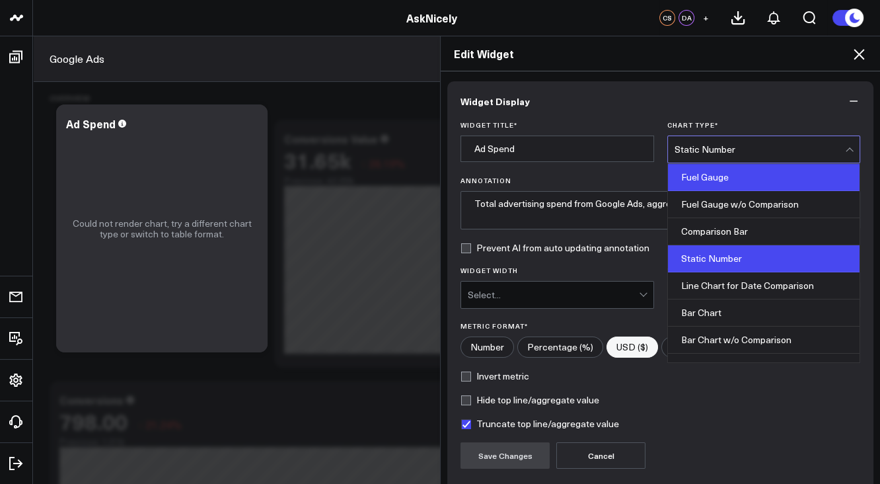
click at [704, 180] on div "Fuel Gauge" at bounding box center [764, 177] width 192 height 27
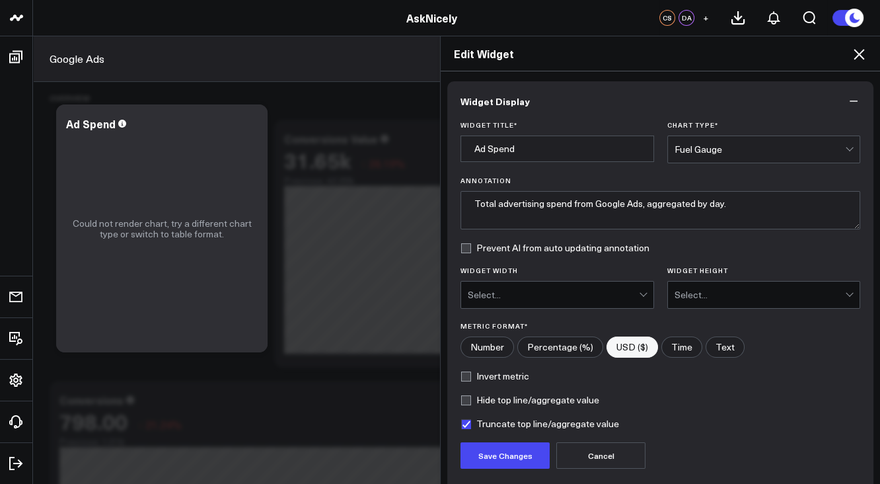
click at [705, 143] on div "Fuel Gauge" at bounding box center [760, 149] width 171 height 26
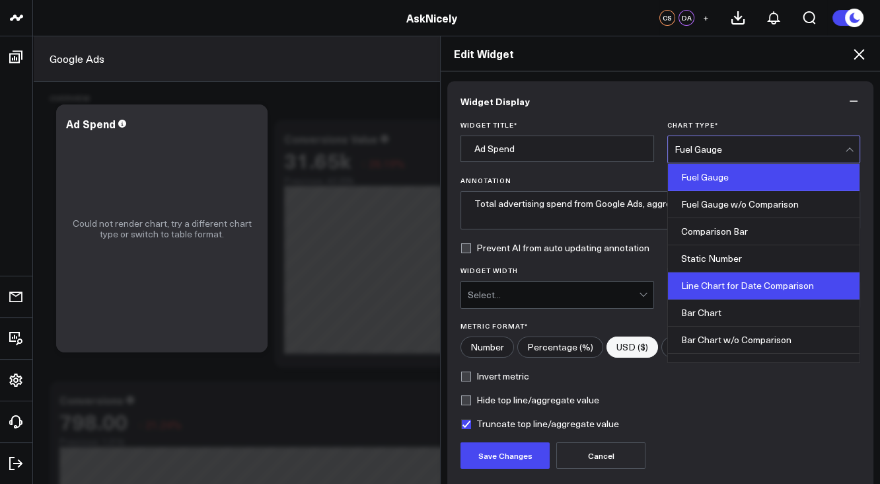
click at [706, 275] on div "Line Chart for Date Comparison" at bounding box center [764, 285] width 192 height 27
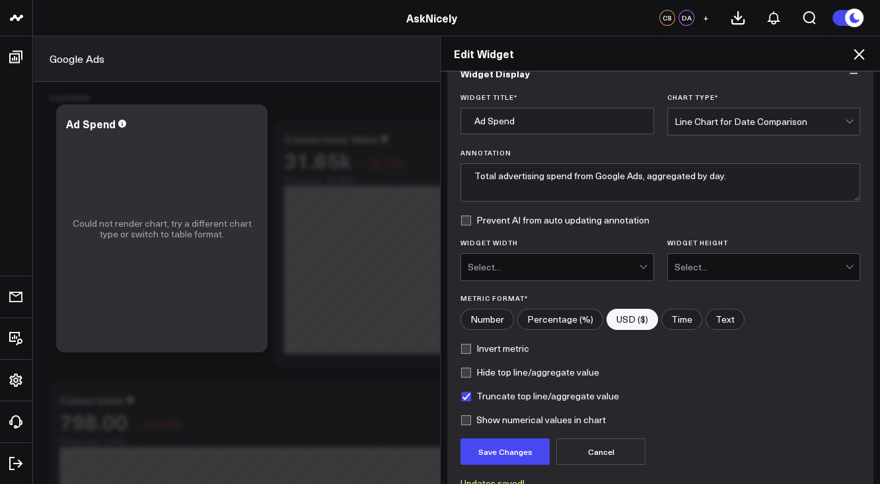
scroll to position [28, 0]
click at [468, 221] on label "Prevent AI from auto updating annotation" at bounding box center [555, 219] width 189 height 11
click at [468, 221] on input "Prevent AI from auto updating annotation" at bounding box center [466, 219] width 11 height 11
click at [514, 425] on button "Save Changes" at bounding box center [505, 451] width 89 height 26
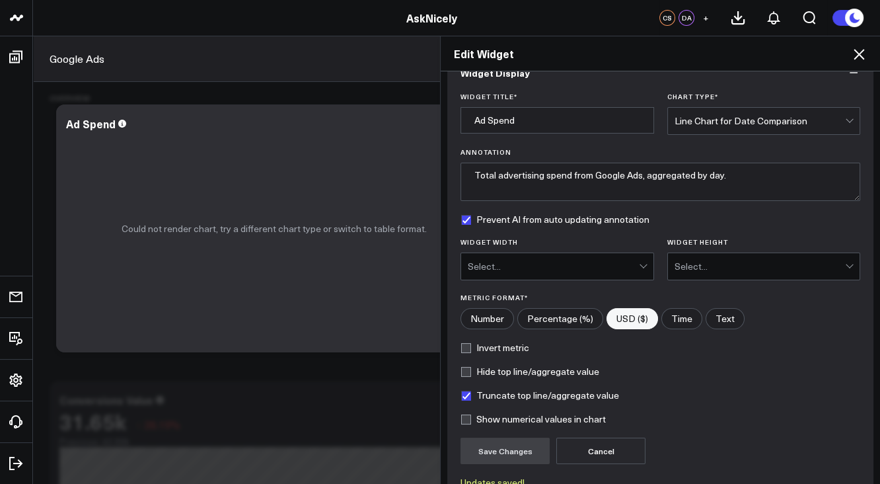
click at [465, 220] on label "Prevent AI from auto updating annotation" at bounding box center [555, 219] width 189 height 11
click at [465, 220] on input "Prevent AI from auto updating annotation" at bounding box center [466, 219] width 11 height 11
checkbox input "false"
click at [504, 425] on button "Save Changes" at bounding box center [505, 451] width 89 height 26
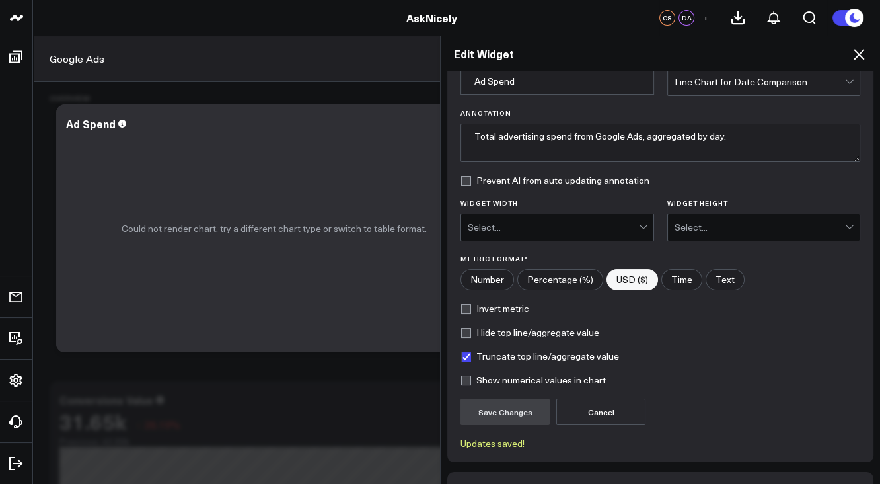
scroll to position [153, 0]
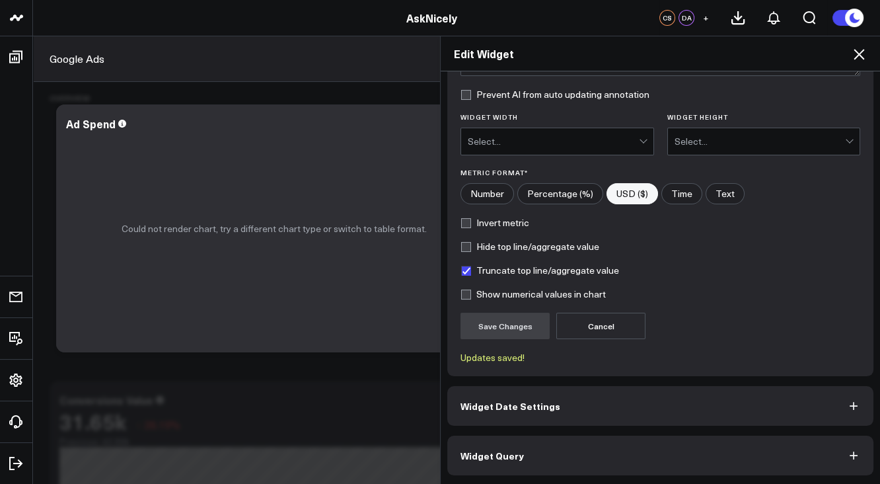
click at [512, 291] on label "Show numerical values in chart" at bounding box center [533, 294] width 145 height 11
click at [471, 291] on input "Show numerical values in chart" at bounding box center [466, 294] width 11 height 11
checkbox input "true"
click at [500, 313] on button "Save Changes" at bounding box center [505, 326] width 89 height 26
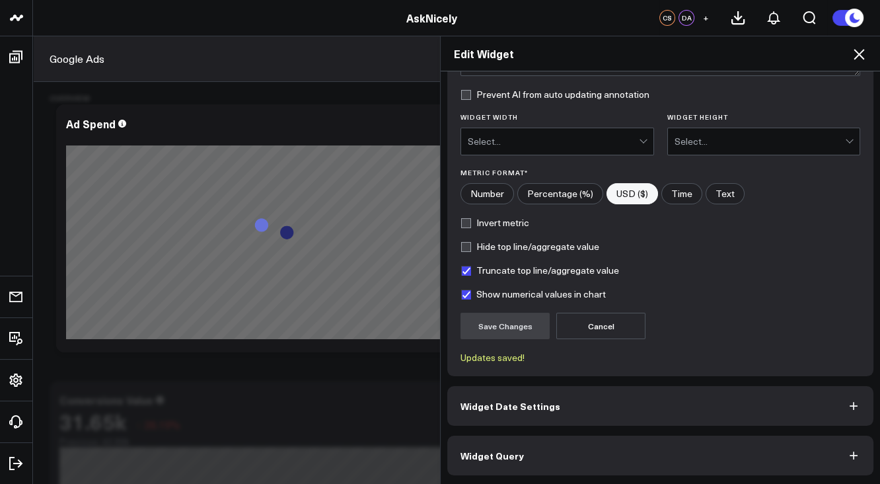
click at [532, 403] on span "Widget Date Settings" at bounding box center [511, 406] width 100 height 11
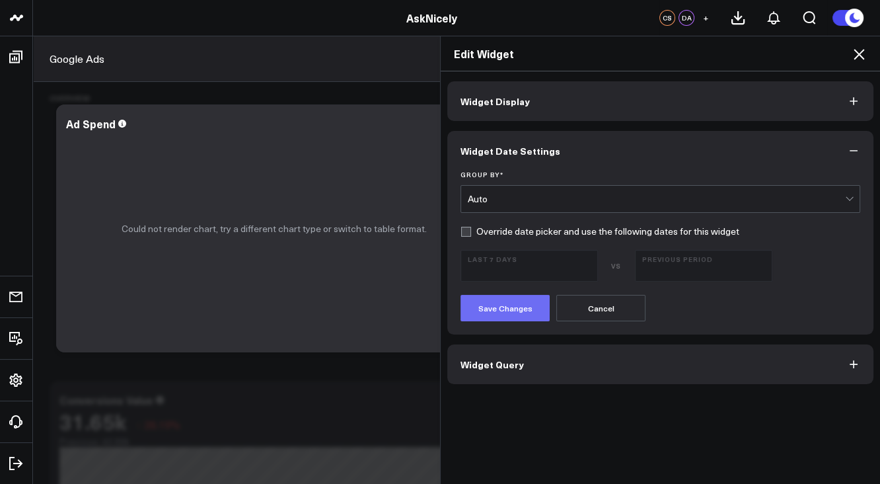
click at [512, 313] on button "Save Changes" at bounding box center [505, 308] width 89 height 26
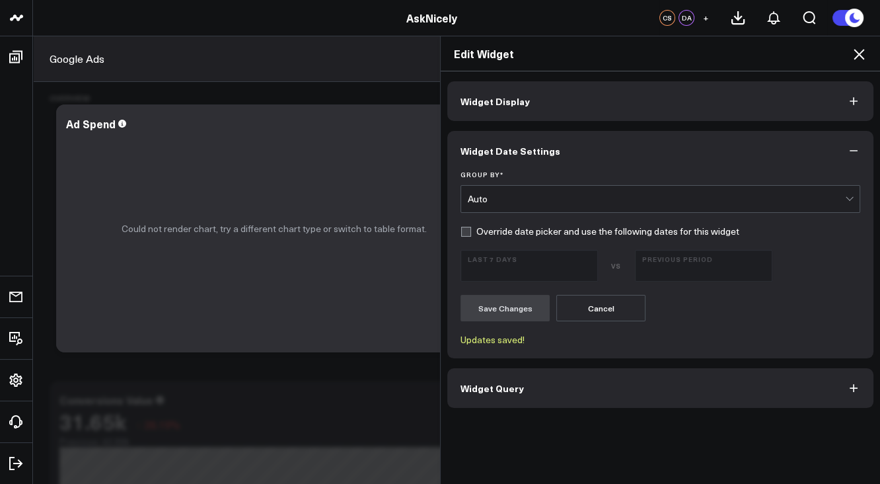
click at [774, 56] on icon at bounding box center [859, 54] width 16 height 16
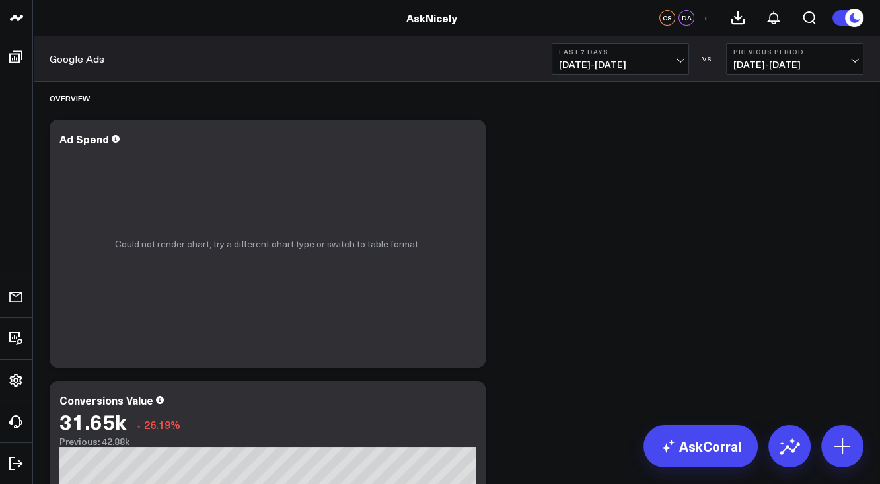
click at [639, 69] on span "09/12/25 - 09/18/25" at bounding box center [620, 64] width 123 height 11
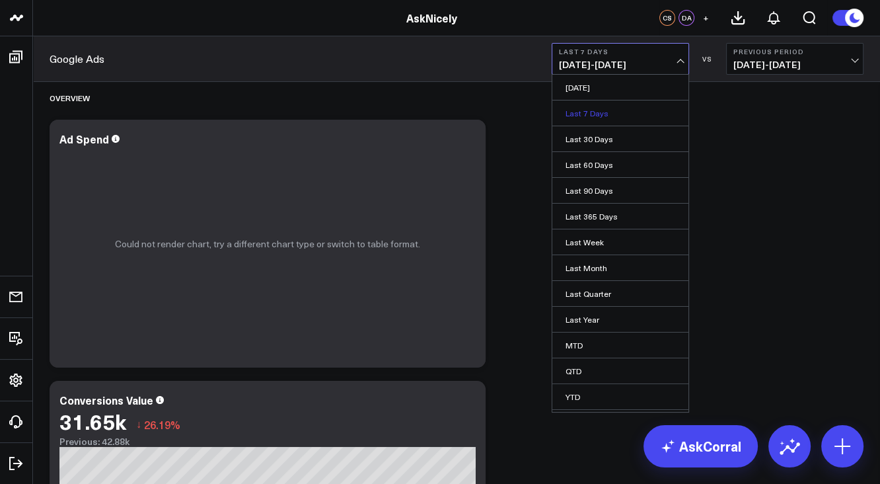
click at [624, 112] on link "Last 7 Days" at bounding box center [621, 112] width 136 height 25
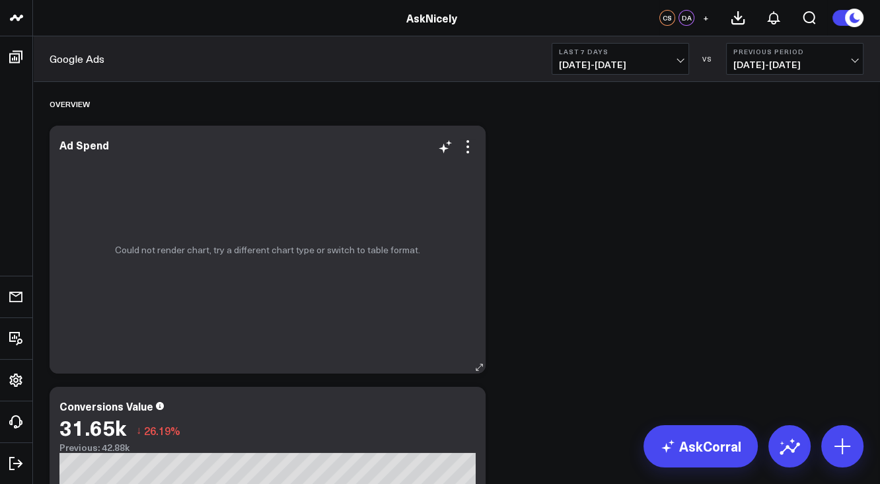
click at [360, 261] on div "Could not render chart, try a different chart type or switch to table format." at bounding box center [268, 250] width 436 height 248
click at [469, 151] on icon at bounding box center [468, 152] width 3 height 3
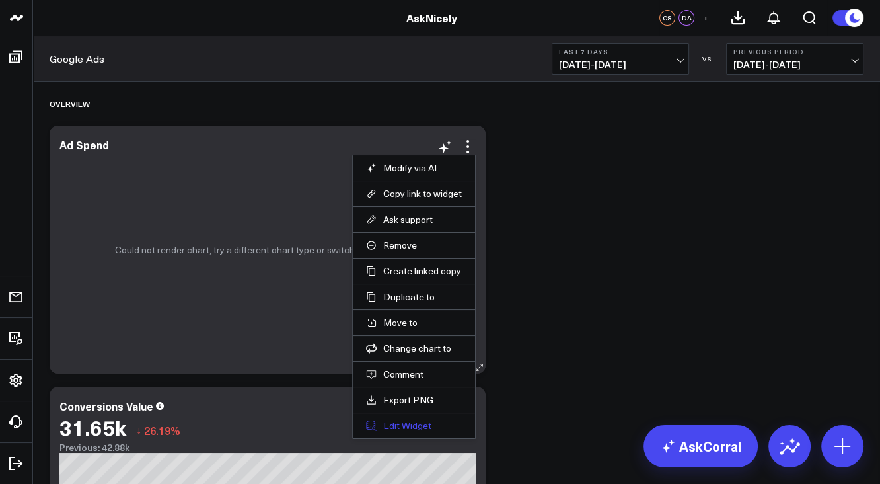
click at [412, 421] on button "Edit Widget" at bounding box center [414, 426] width 96 height 12
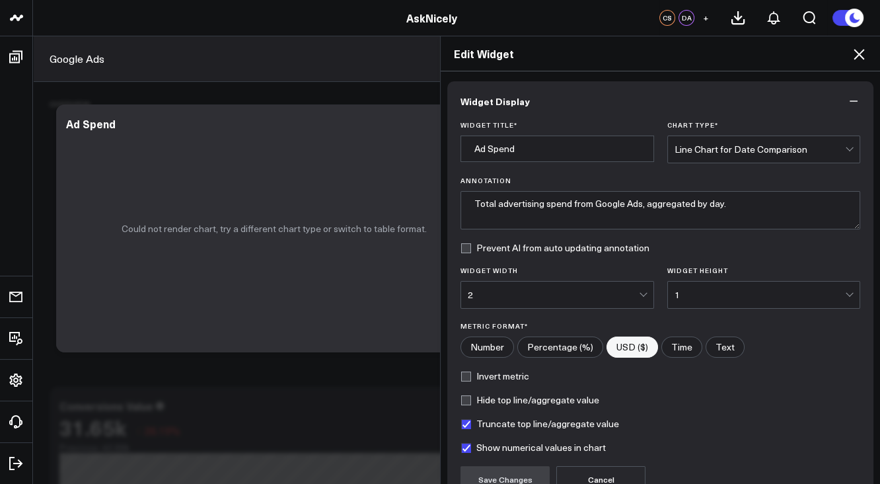
click at [702, 152] on div "Line Chart for Date Comparison" at bounding box center [760, 149] width 171 height 11
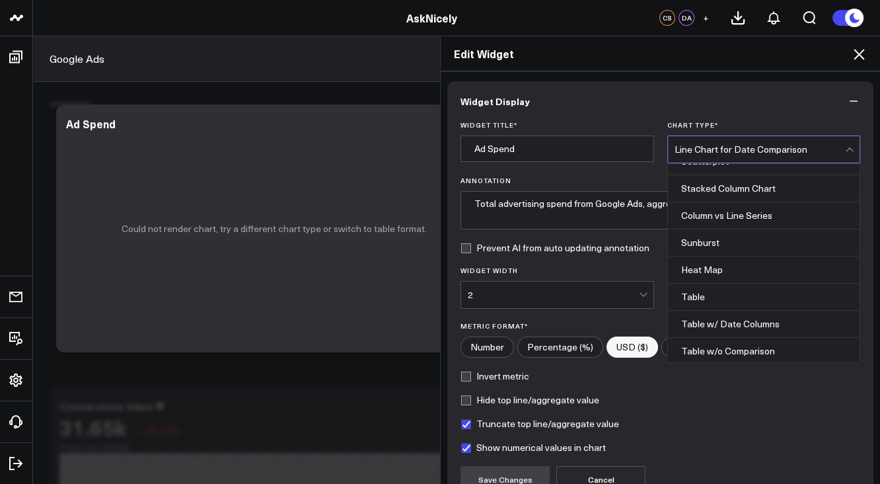
scroll to position [531, 0]
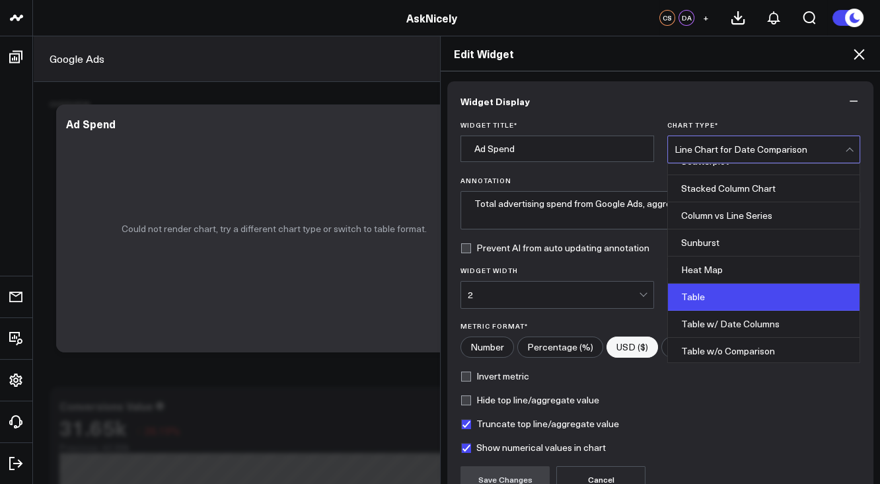
click at [700, 294] on div "Table" at bounding box center [764, 297] width 192 height 27
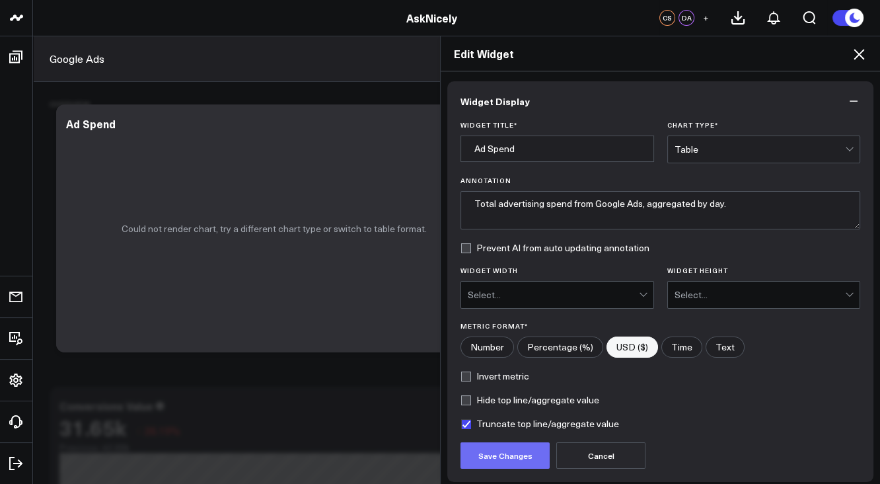
click at [498, 460] on button "Save Changes" at bounding box center [505, 455] width 89 height 26
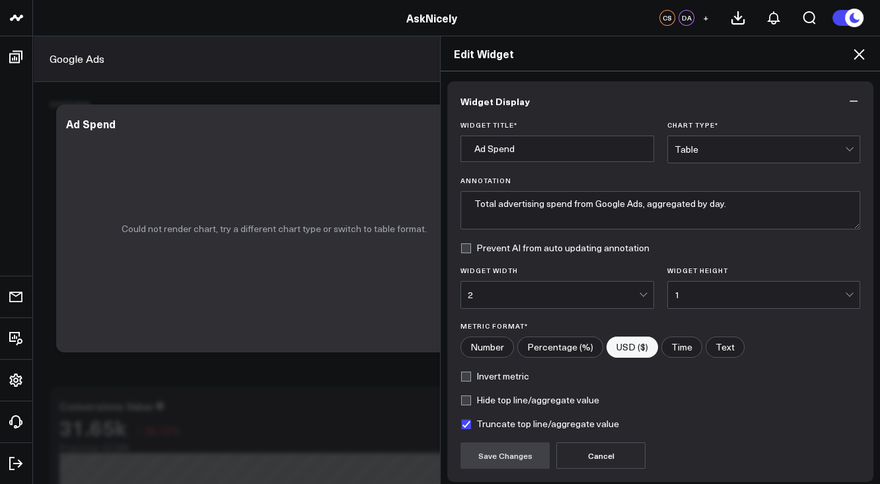
click at [711, 151] on div "Table" at bounding box center [760, 149] width 171 height 11
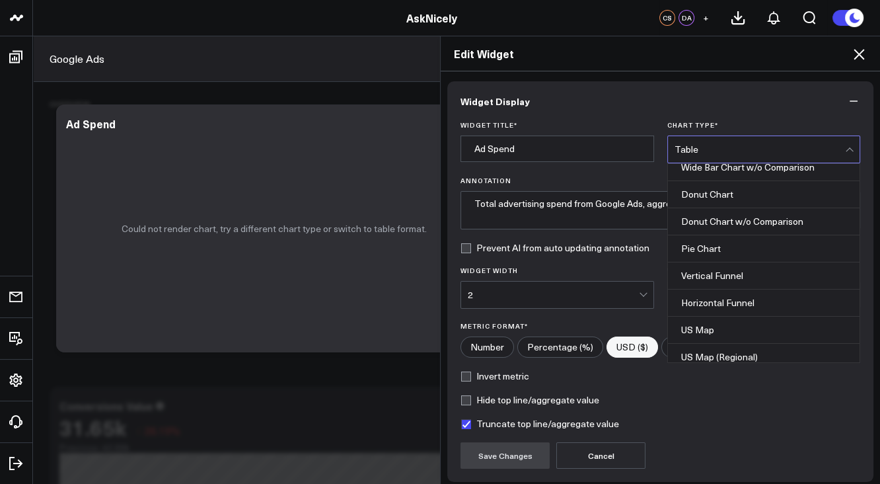
scroll to position [0, 0]
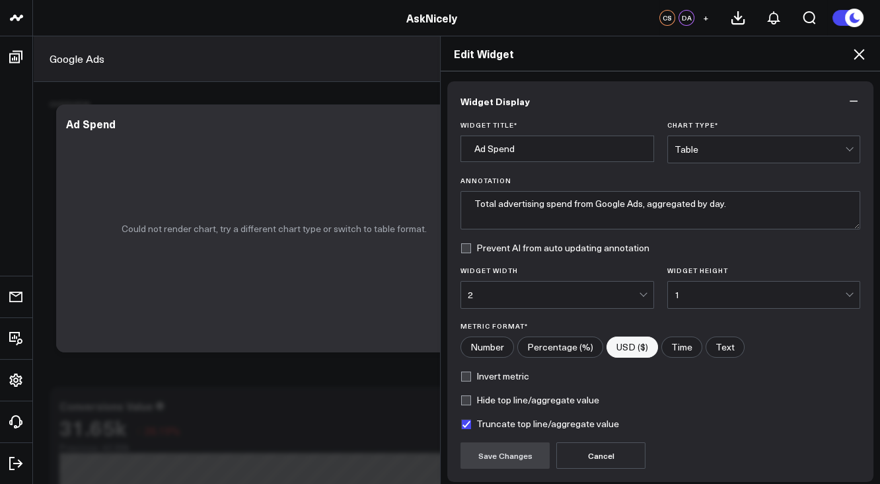
click at [186, 13] on div "AskNicely" at bounding box center [432, 18] width 864 height 15
click at [863, 56] on icon at bounding box center [859, 54] width 16 height 16
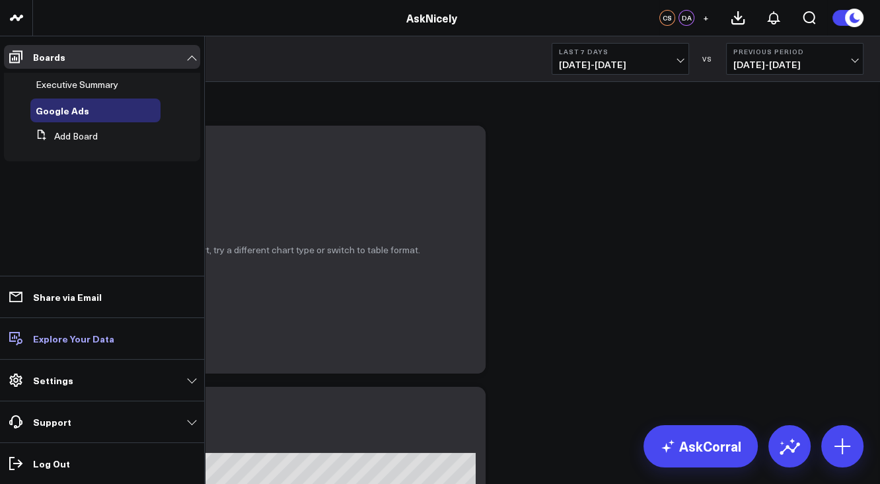
click at [28, 335] on link "Explore Your Data" at bounding box center [102, 338] width 196 height 24
click at [73, 112] on span "Google Ads" at bounding box center [63, 110] width 54 height 13
click at [61, 85] on span "Executive Summary" at bounding box center [77, 84] width 83 height 13
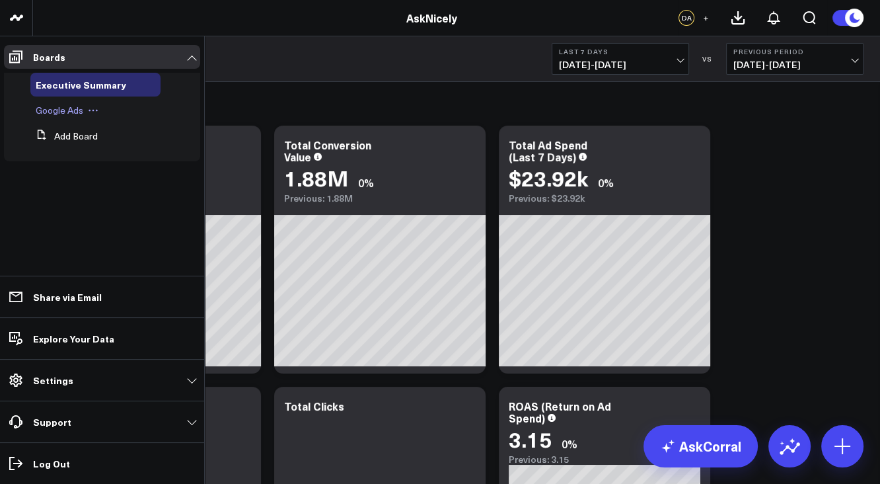
click at [47, 108] on span "Google Ads" at bounding box center [60, 110] width 48 height 13
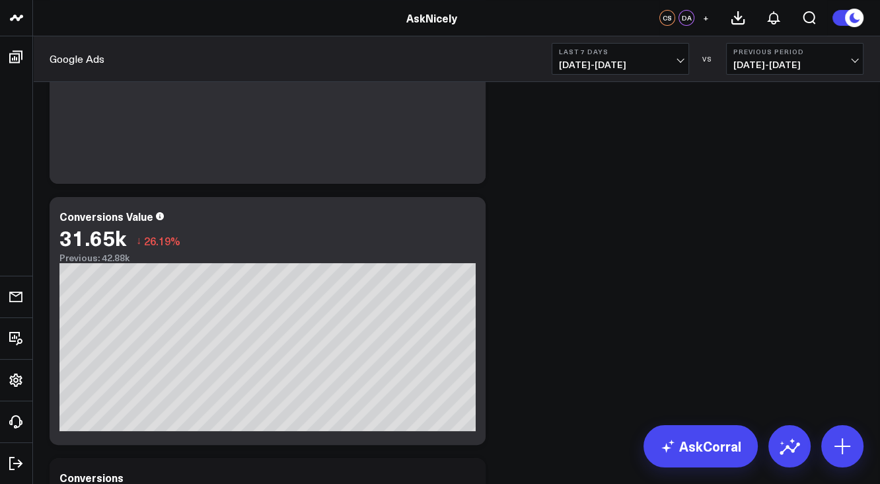
scroll to position [254, 0]
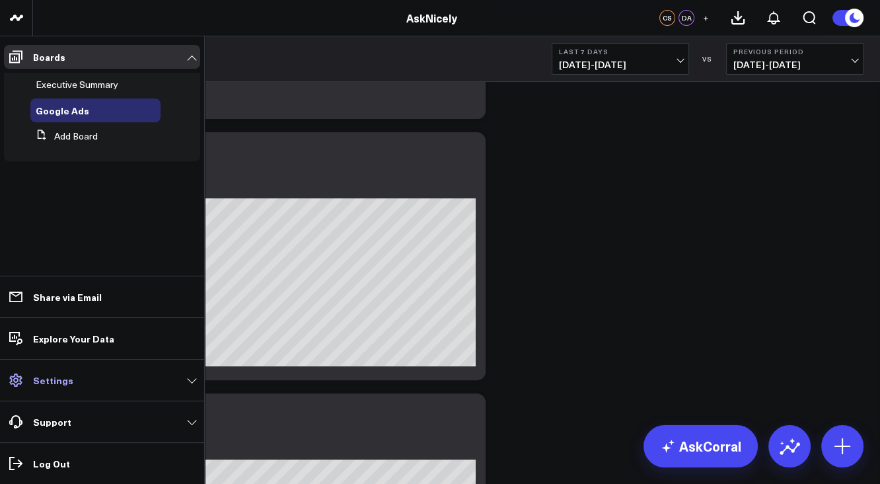
click at [44, 378] on p "Settings" at bounding box center [53, 380] width 40 height 11
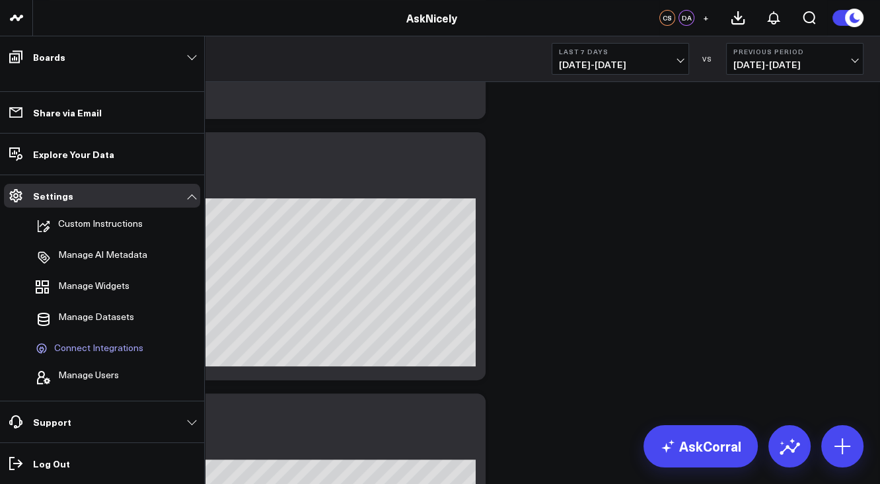
click at [61, 347] on span "Connect Integrations" at bounding box center [98, 348] width 89 height 12
